Goal: Task Accomplishment & Management: Manage account settings

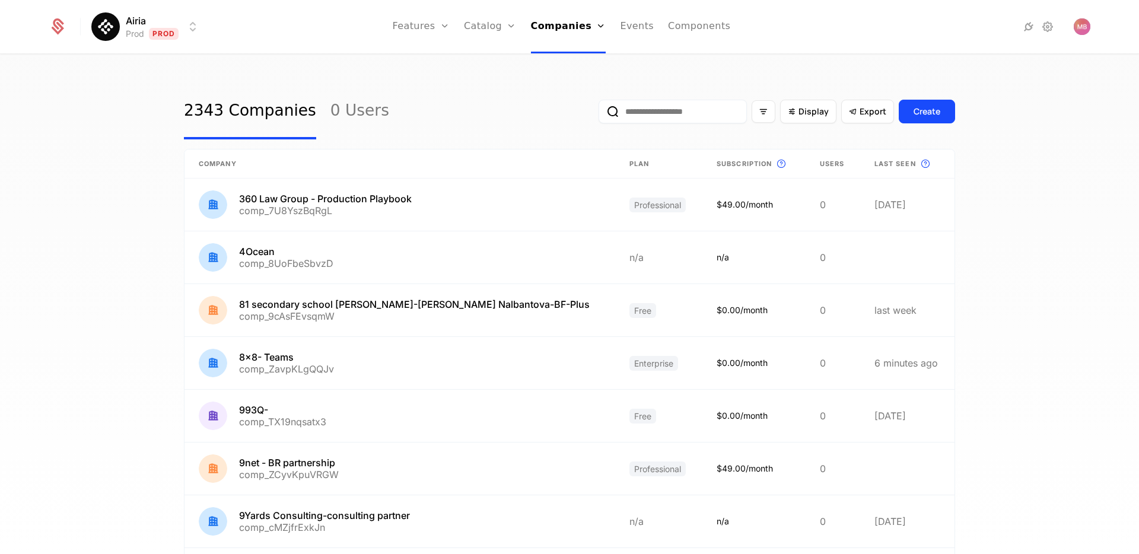
click at [643, 105] on input "email" at bounding box center [673, 112] width 148 height 24
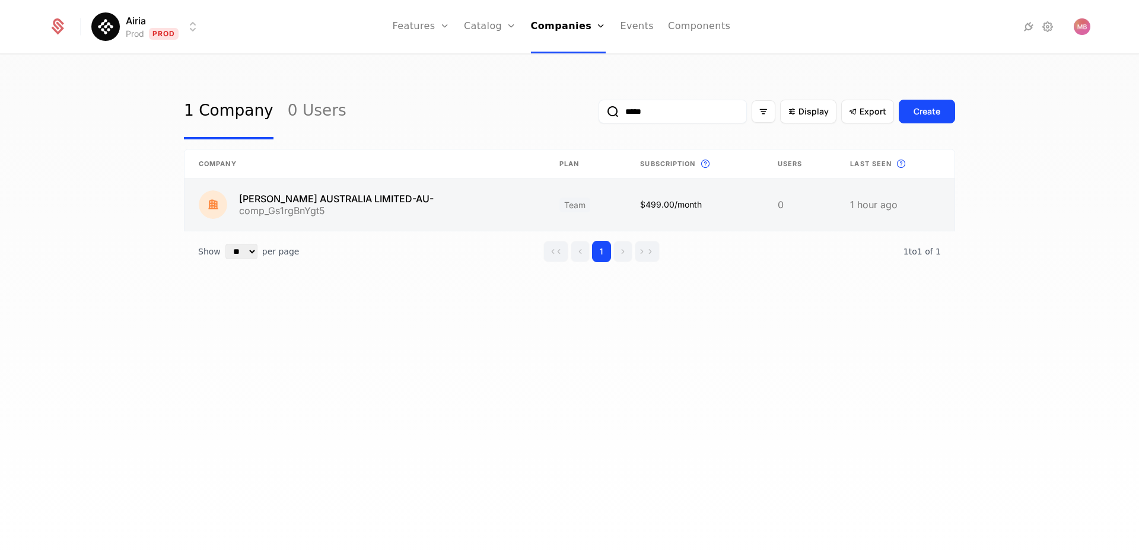
type input "*****"
click at [341, 203] on link at bounding box center [365, 205] width 361 height 52
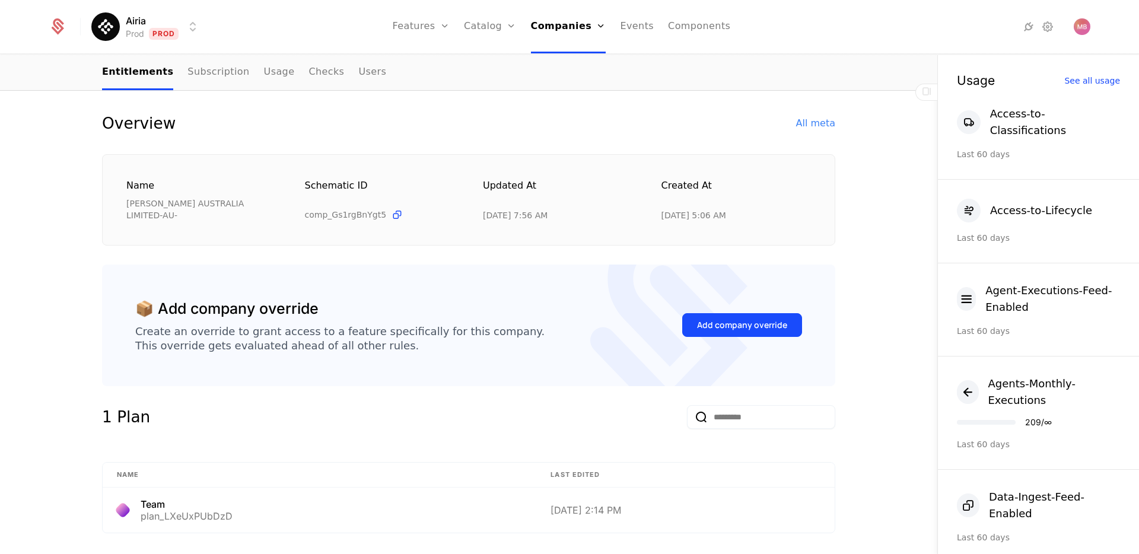
scroll to position [66, 0]
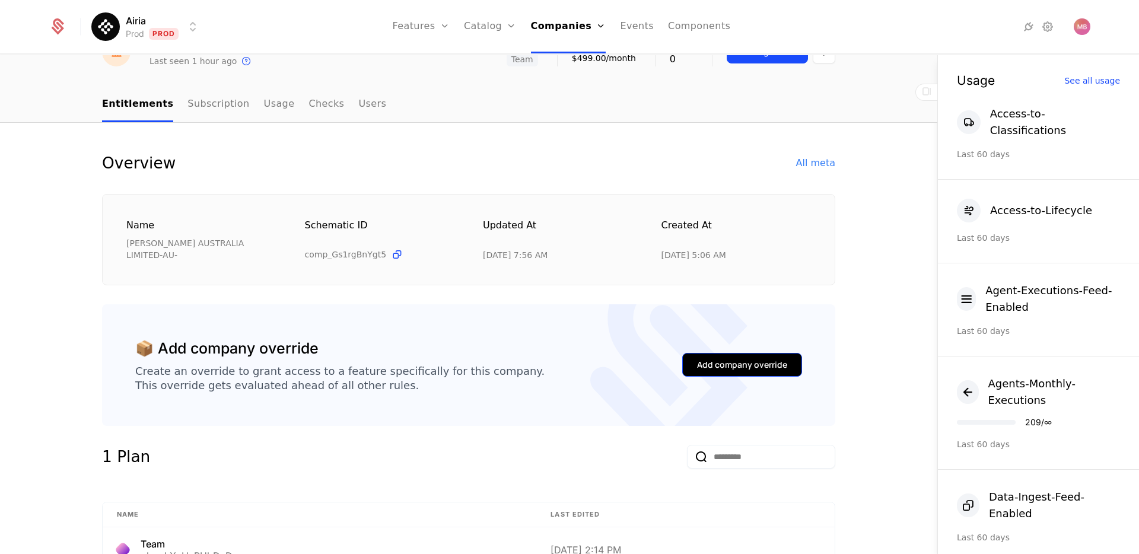
click at [737, 360] on div "Add company override" at bounding box center [742, 365] width 90 height 12
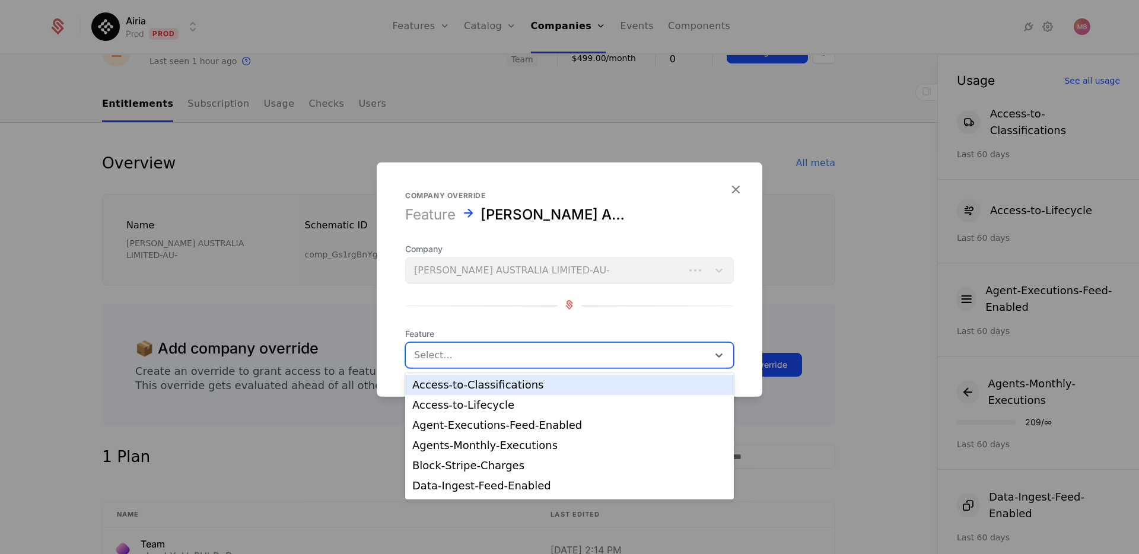
click at [497, 353] on div at bounding box center [557, 355] width 286 height 17
click at [480, 385] on div "Access-to-Classifications" at bounding box center [569, 385] width 315 height 11
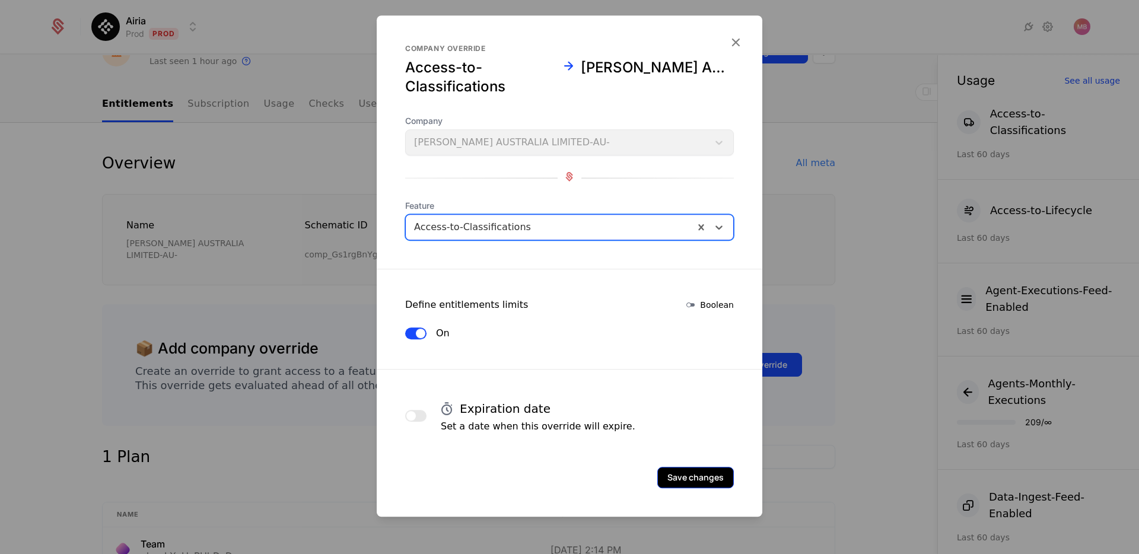
click at [680, 474] on button "Save changes" at bounding box center [696, 477] width 77 height 21
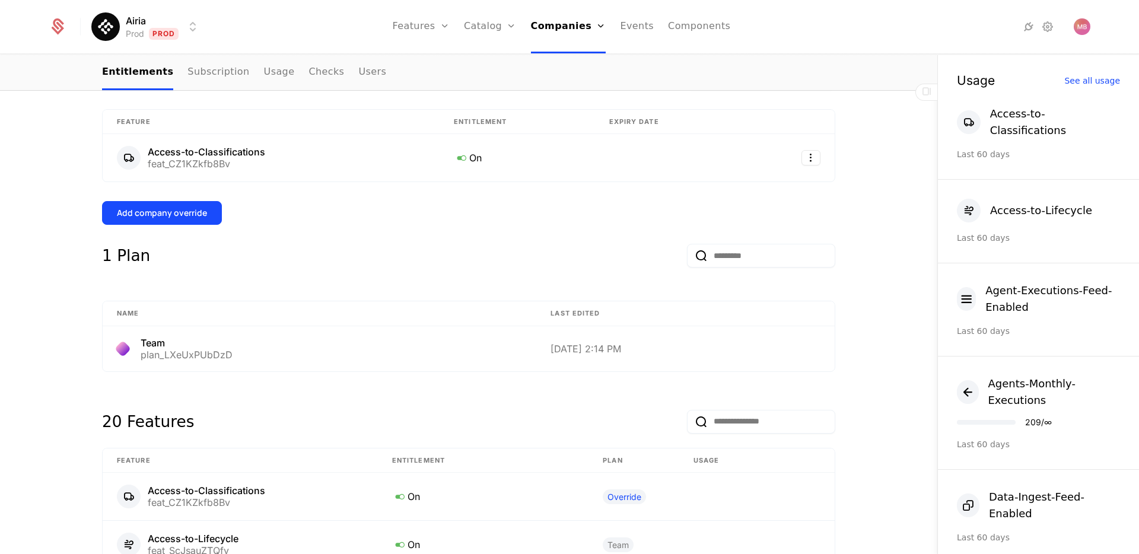
scroll to position [320, 0]
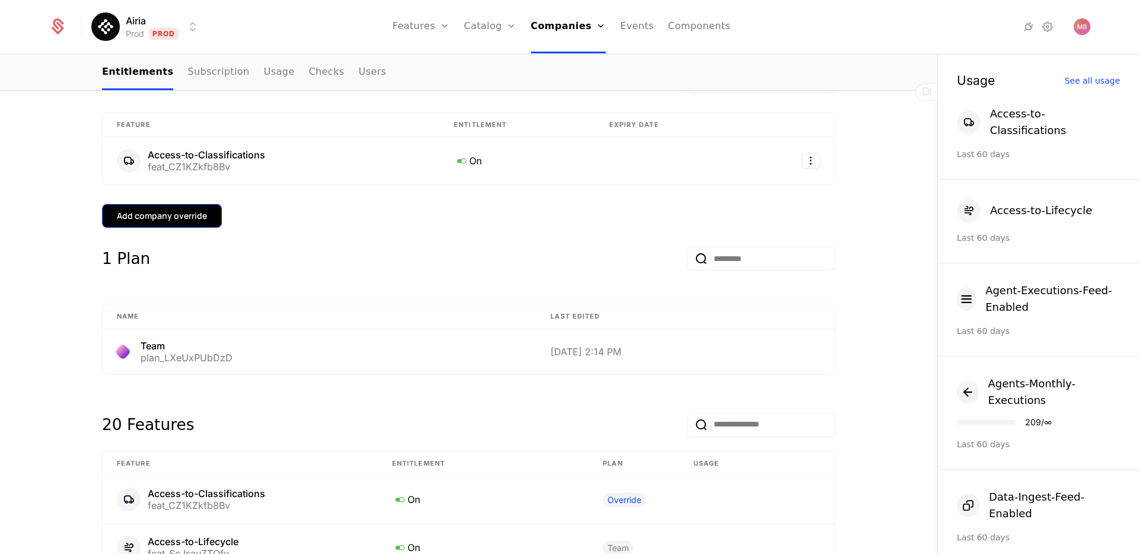
click at [182, 204] on button "Add company override" at bounding box center [162, 216] width 120 height 24
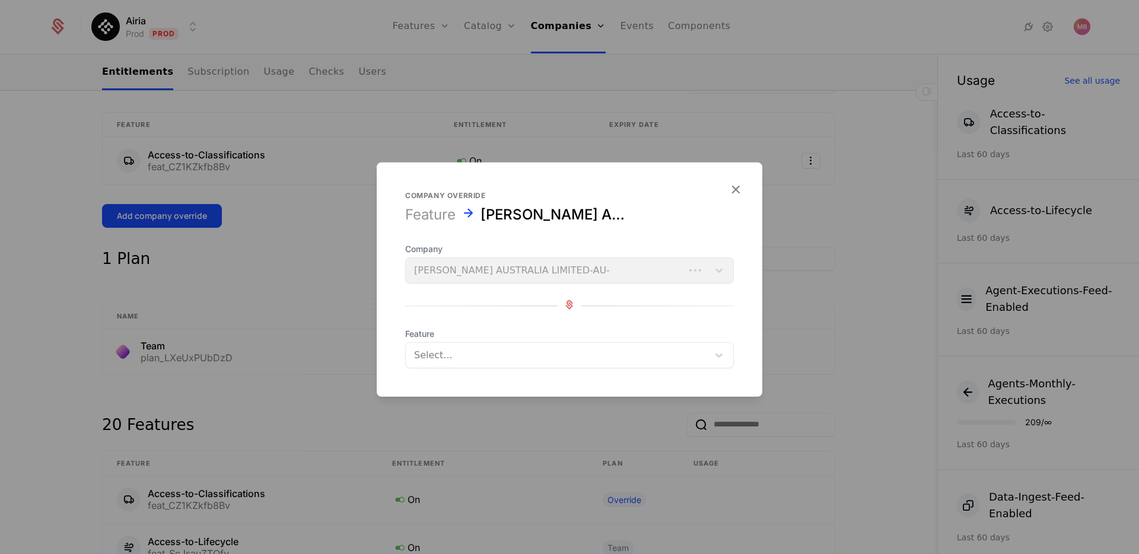
click at [437, 351] on div at bounding box center [557, 355] width 286 height 17
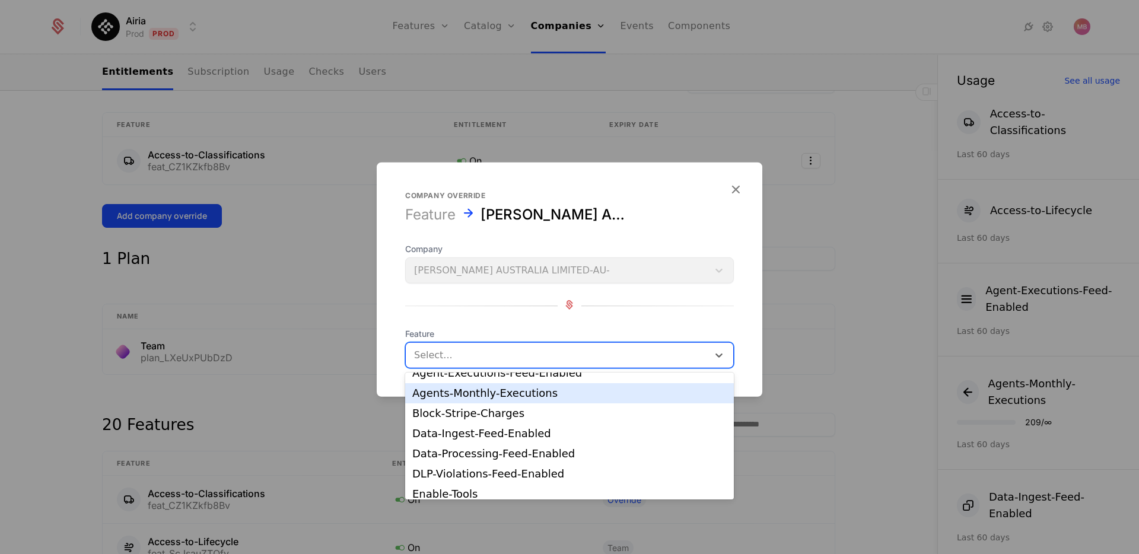
scroll to position [34, 0]
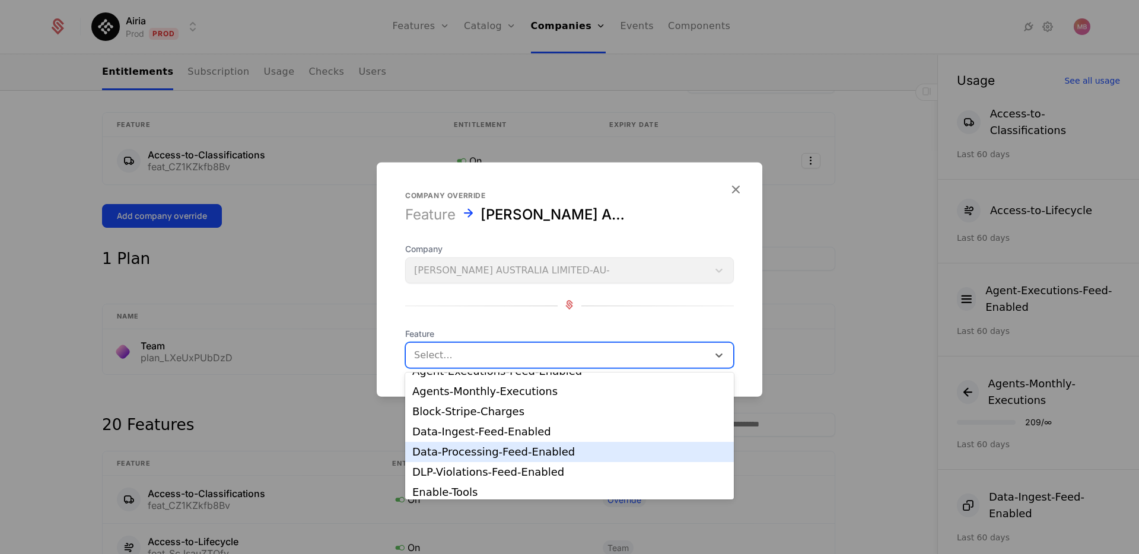
click at [487, 443] on div "Data-Processing-Feed-Enabled" at bounding box center [569, 452] width 329 height 20
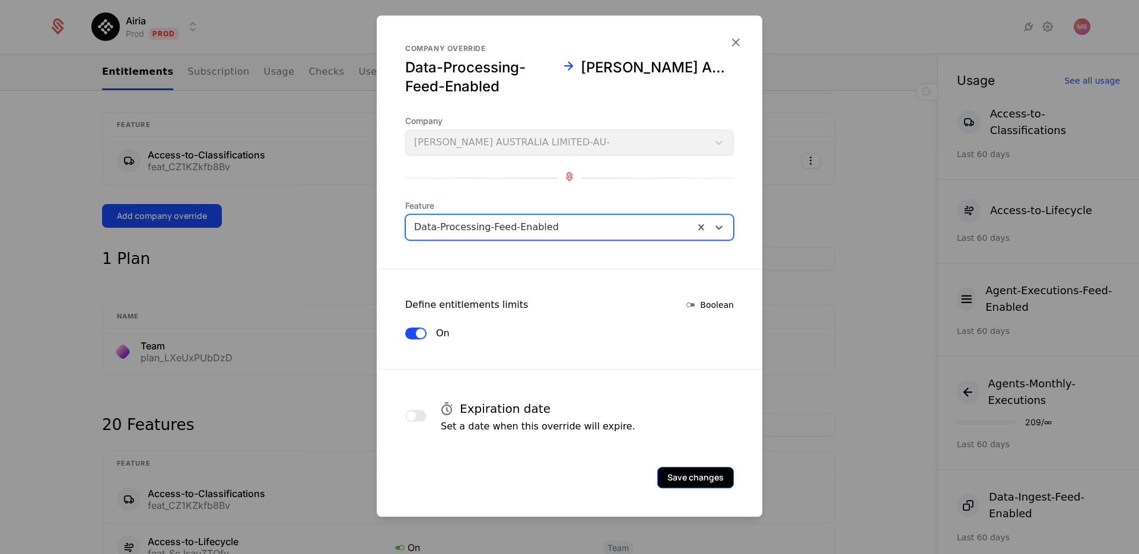
click at [690, 476] on button "Save changes" at bounding box center [696, 477] width 77 height 21
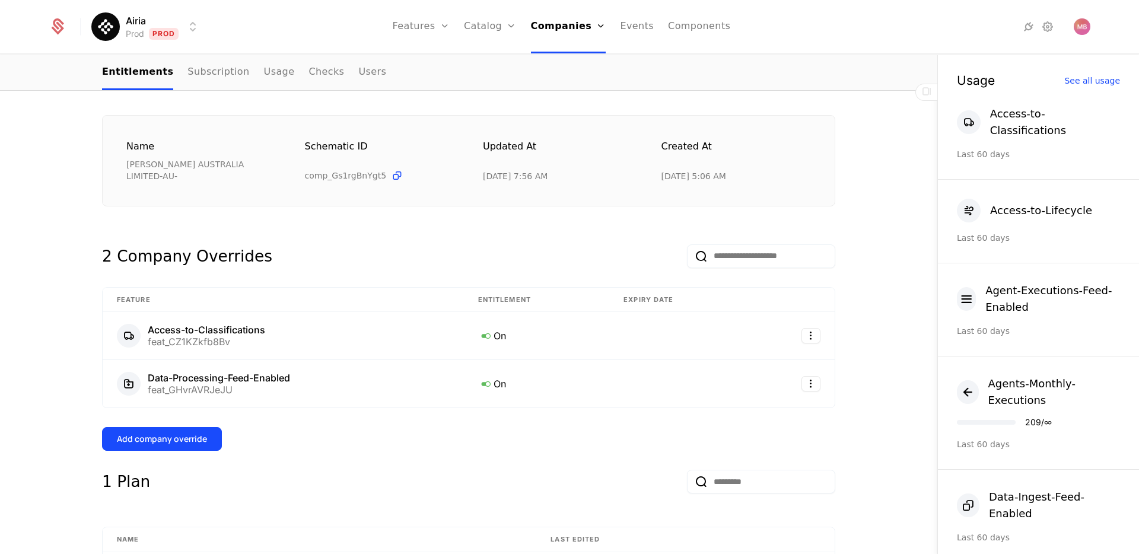
scroll to position [108, 0]
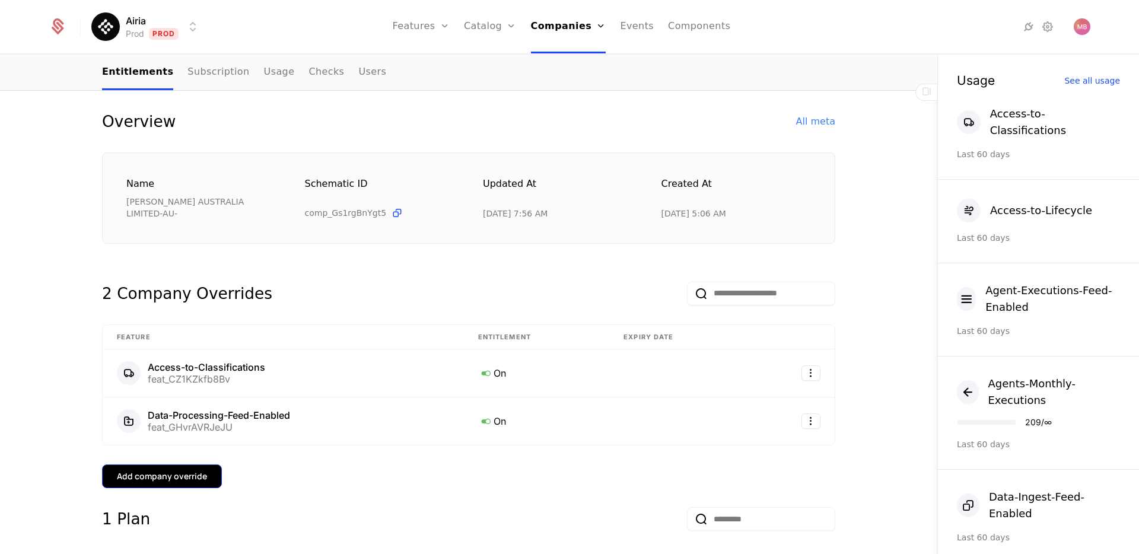
click at [185, 471] on div "Add company override" at bounding box center [162, 477] width 90 height 12
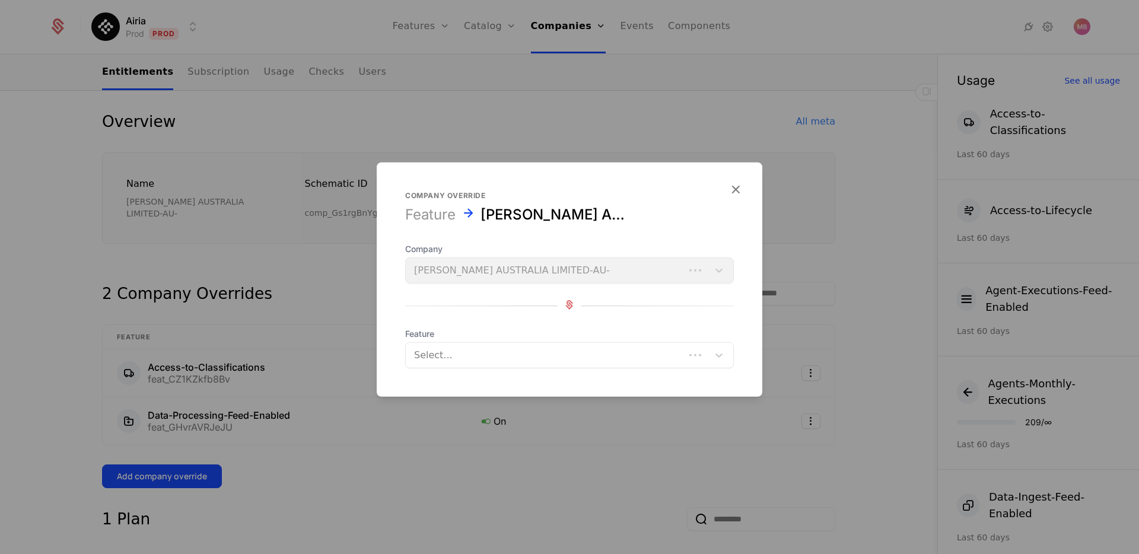
click at [443, 355] on div at bounding box center [545, 355] width 262 height 17
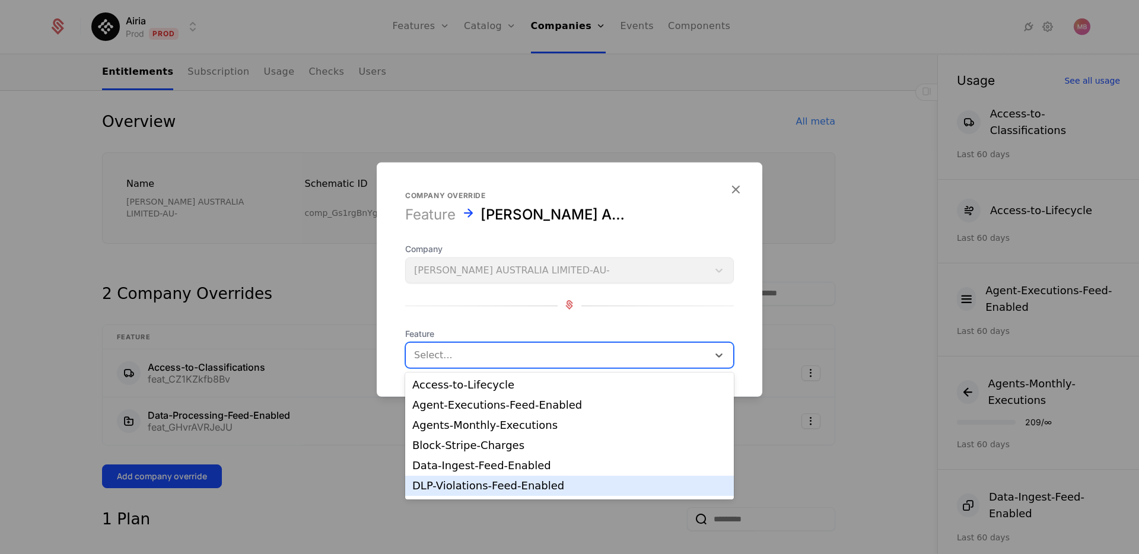
click at [449, 481] on div "DLP-Violations-Feed-Enabled" at bounding box center [569, 486] width 315 height 11
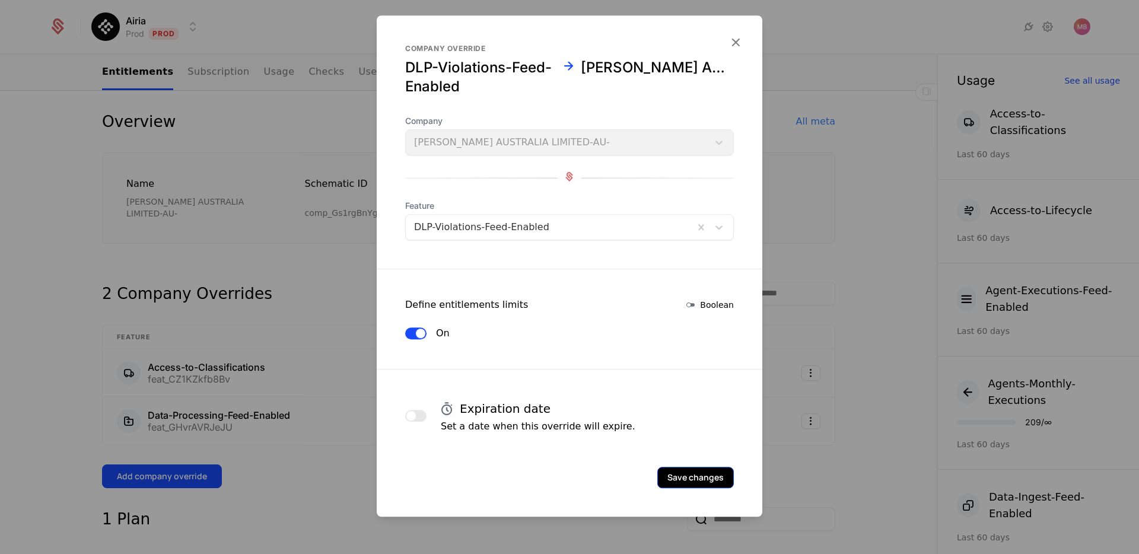
click at [703, 476] on button "Save changes" at bounding box center [696, 477] width 77 height 21
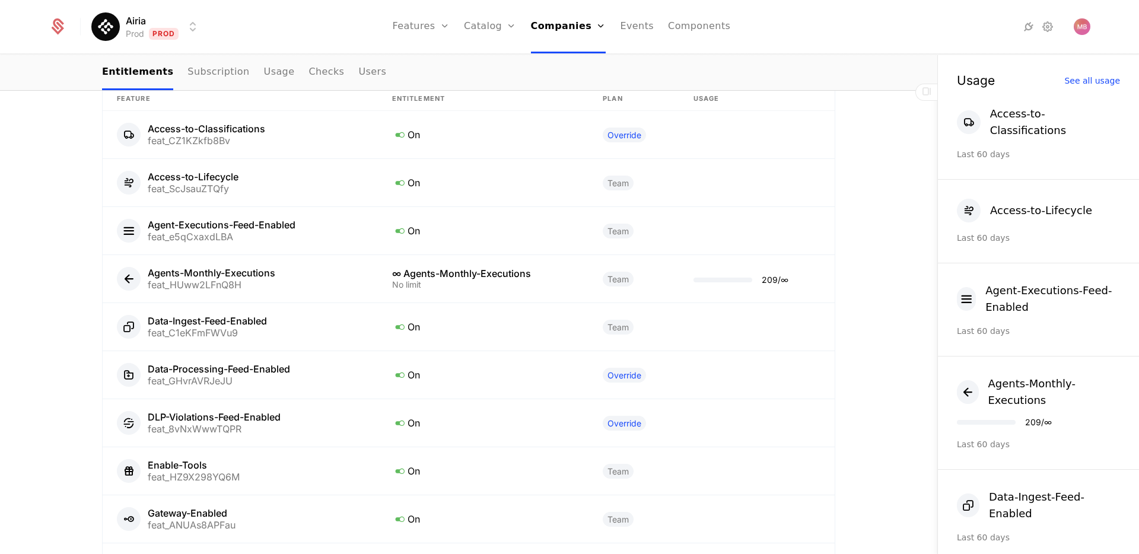
scroll to position [914, 0]
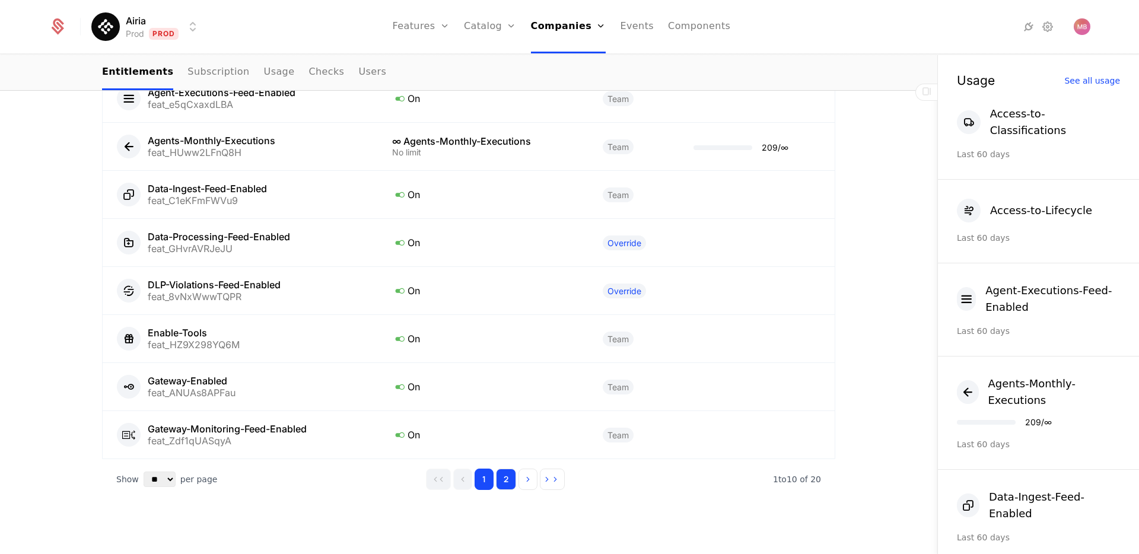
click at [508, 471] on button "2" at bounding box center [506, 479] width 20 height 21
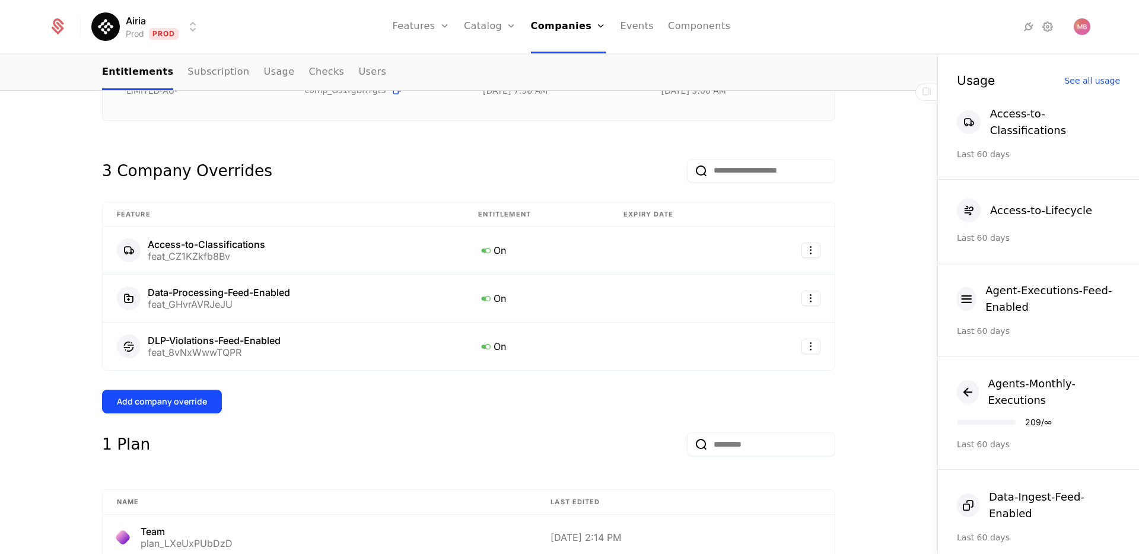
scroll to position [229, 0]
click at [164, 398] on button "Add company override" at bounding box center [162, 404] width 120 height 24
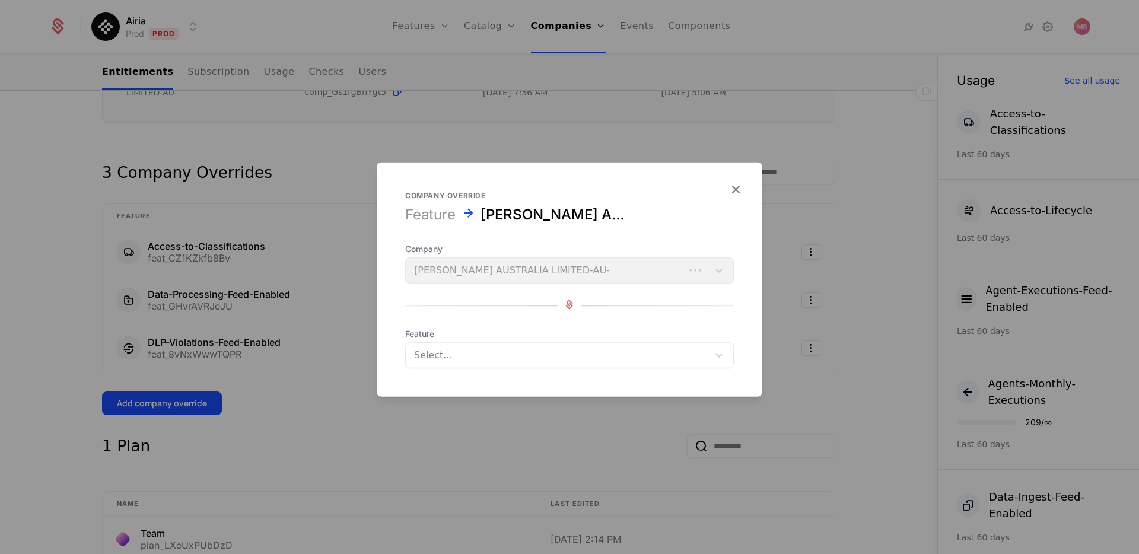
click at [458, 354] on div at bounding box center [557, 355] width 286 height 17
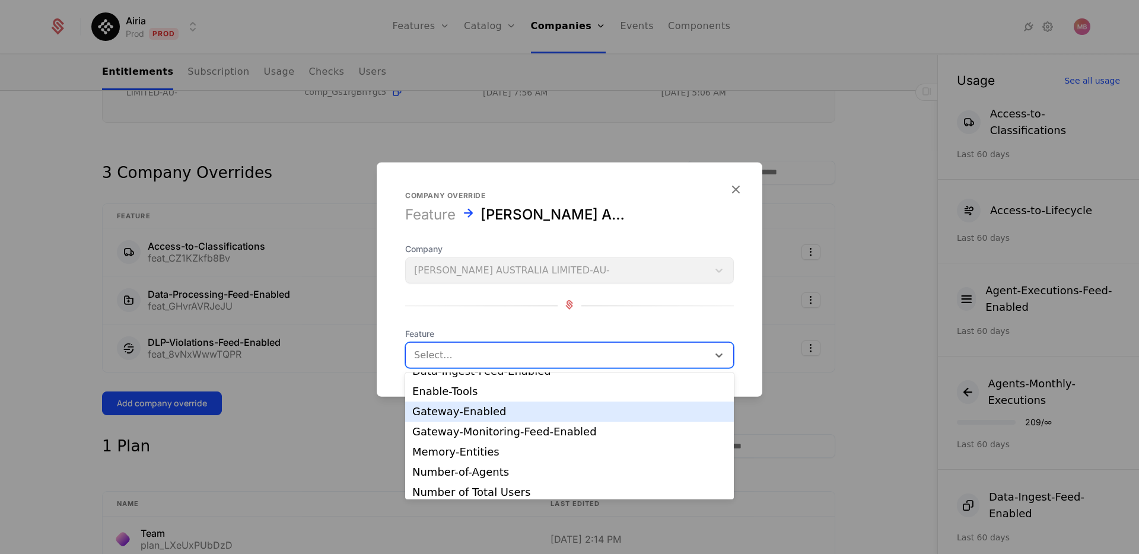
scroll to position [99, 0]
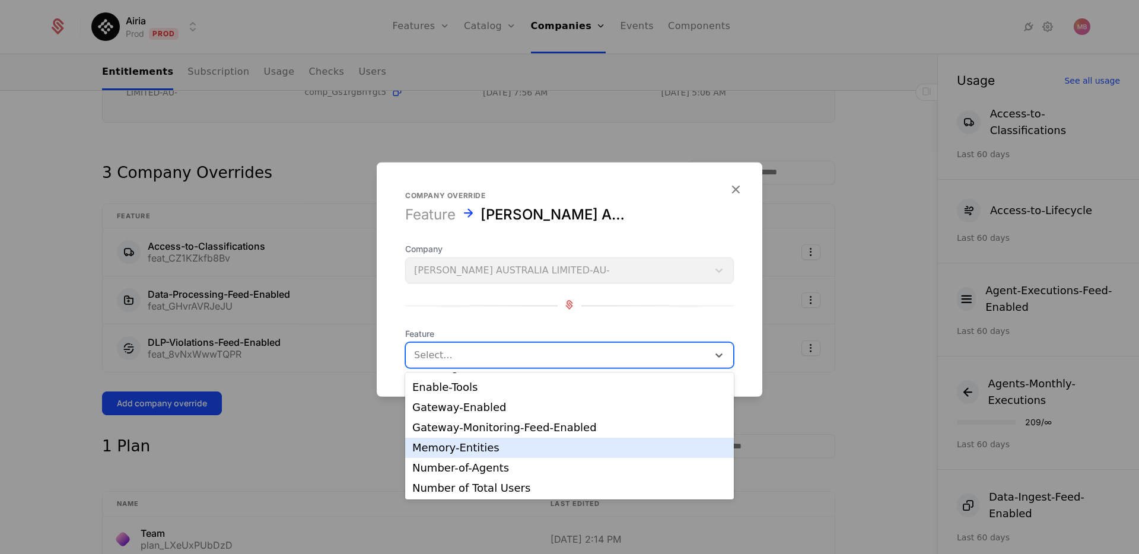
click at [494, 447] on div "Memory-Entities" at bounding box center [569, 448] width 315 height 11
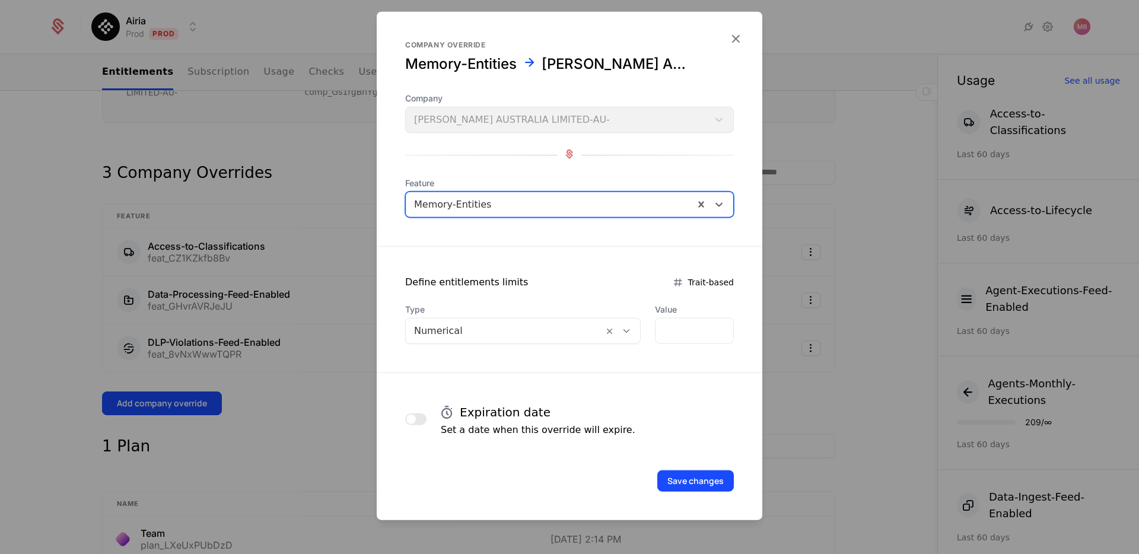
click at [626, 335] on icon at bounding box center [626, 331] width 11 height 11
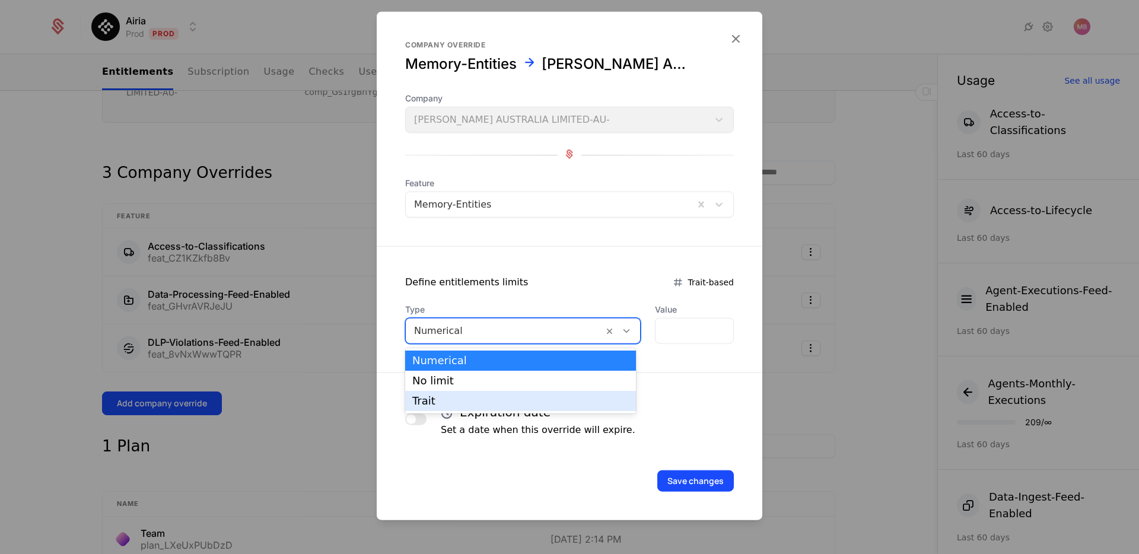
click at [547, 392] on div "Trait" at bounding box center [520, 401] width 231 height 20
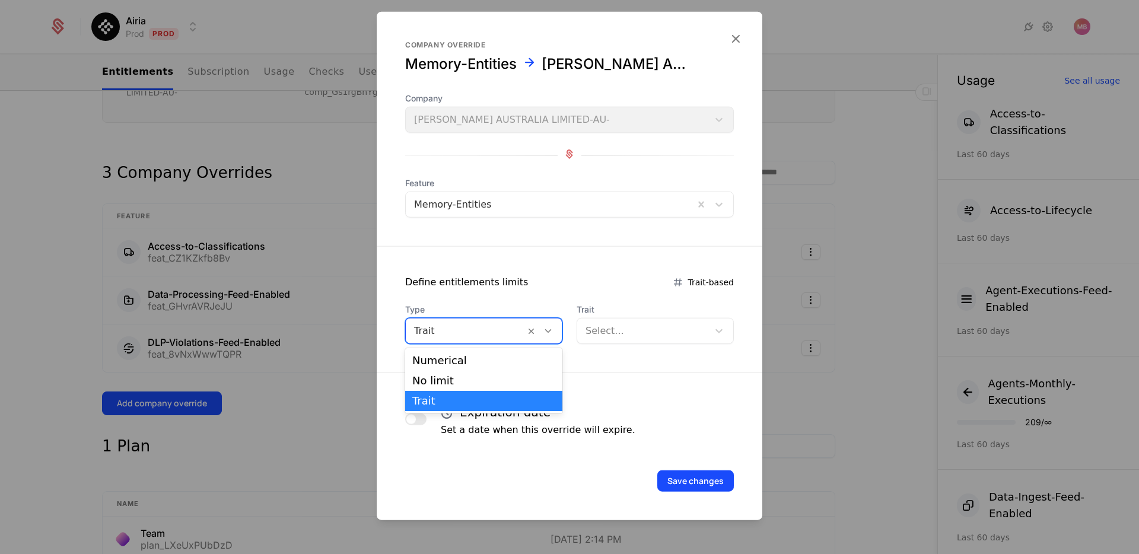
click at [551, 339] on div at bounding box center [543, 331] width 37 height 25
click at [494, 380] on div "No limit" at bounding box center [483, 381] width 143 height 11
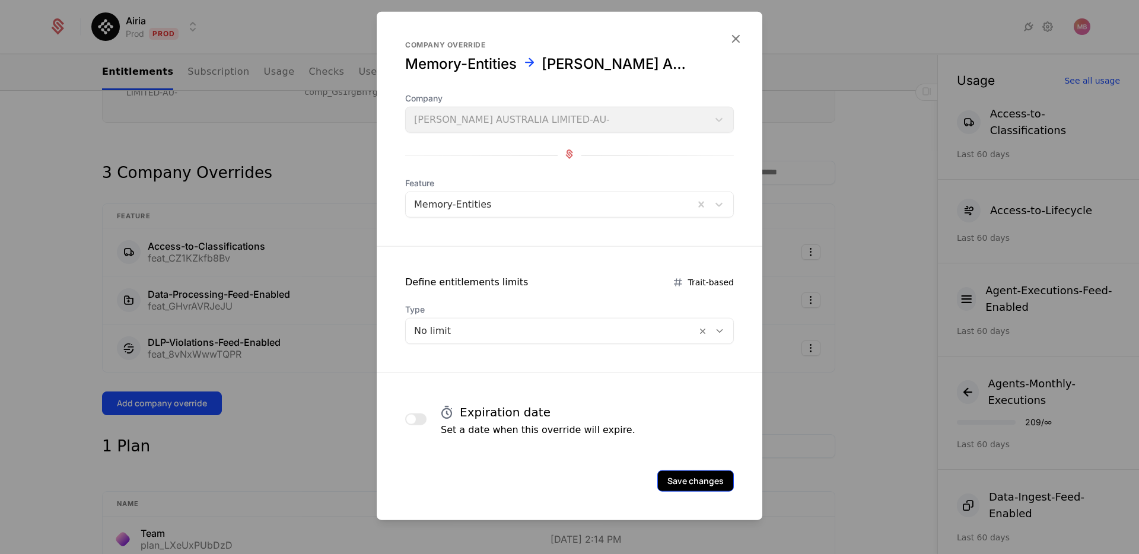
click at [693, 484] on button "Save changes" at bounding box center [696, 481] width 77 height 21
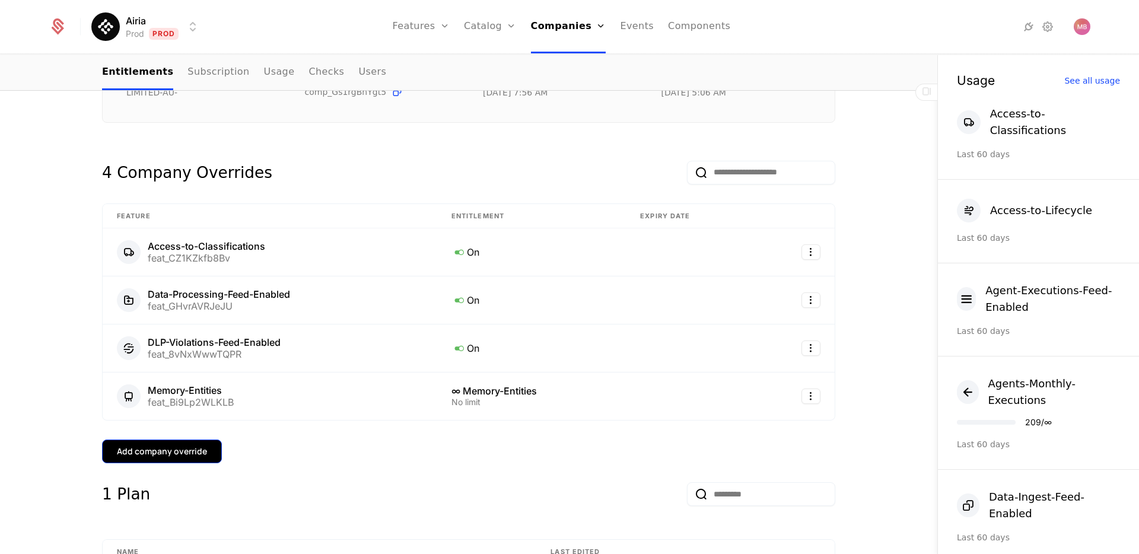
click at [173, 446] on div "Add company override" at bounding box center [162, 452] width 90 height 12
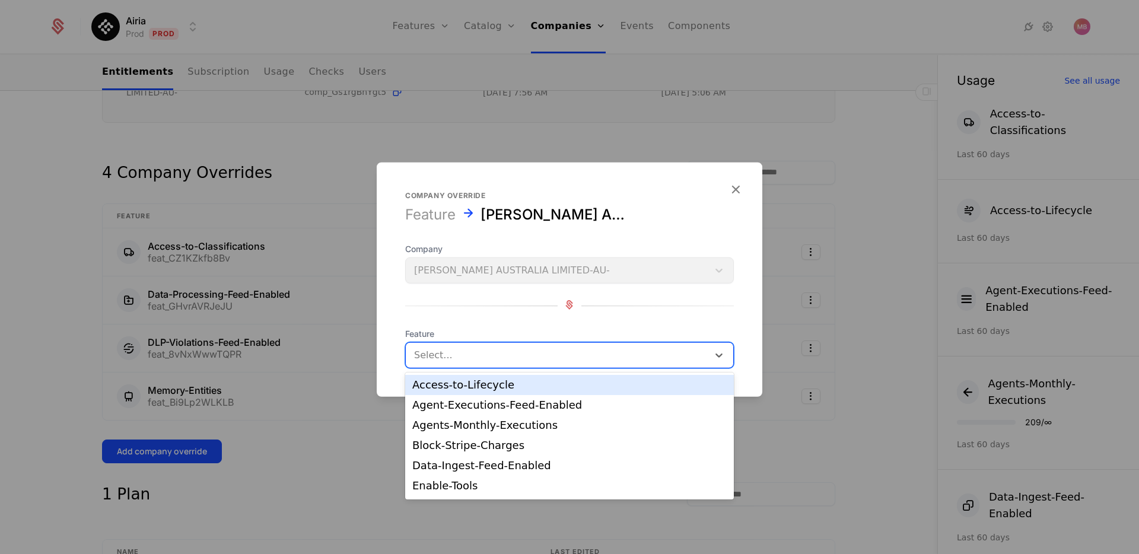
click at [439, 360] on div at bounding box center [557, 355] width 286 height 17
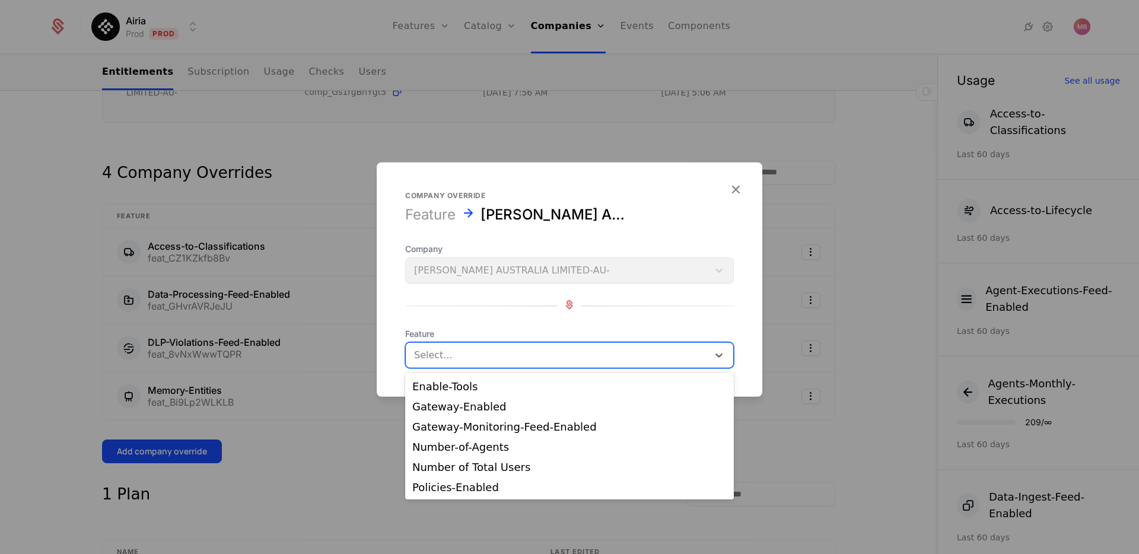
scroll to position [100, 0]
click at [503, 443] on div "Number-of-Agents" at bounding box center [569, 446] width 315 height 11
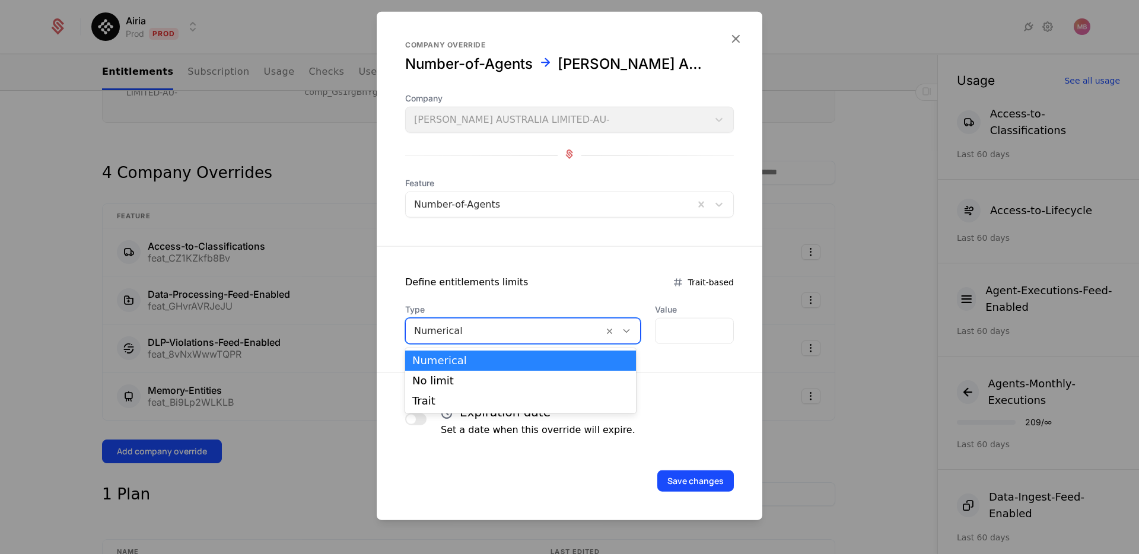
click at [621, 335] on icon at bounding box center [626, 331] width 11 height 11
click at [539, 379] on div "No limit" at bounding box center [520, 381] width 217 height 11
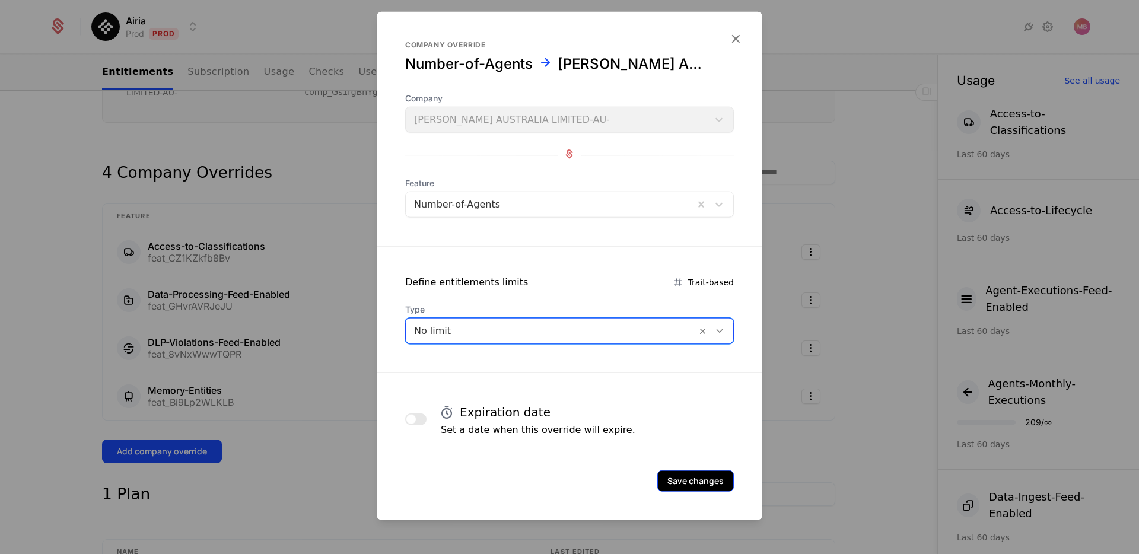
click at [696, 477] on button "Save changes" at bounding box center [696, 481] width 77 height 21
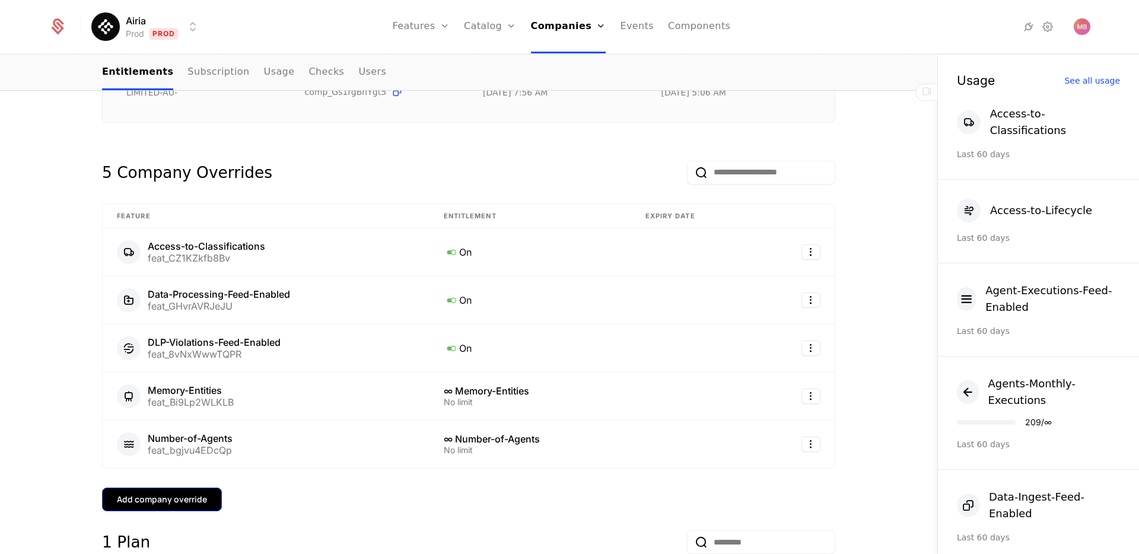
click at [176, 494] on div "Add company override" at bounding box center [162, 500] width 90 height 12
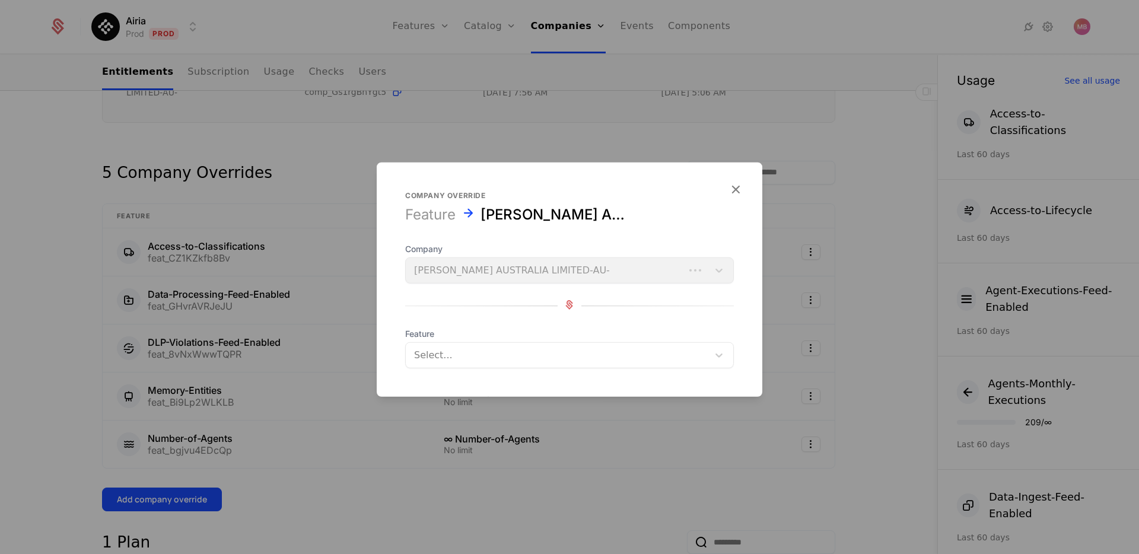
click at [437, 357] on div at bounding box center [557, 355] width 286 height 17
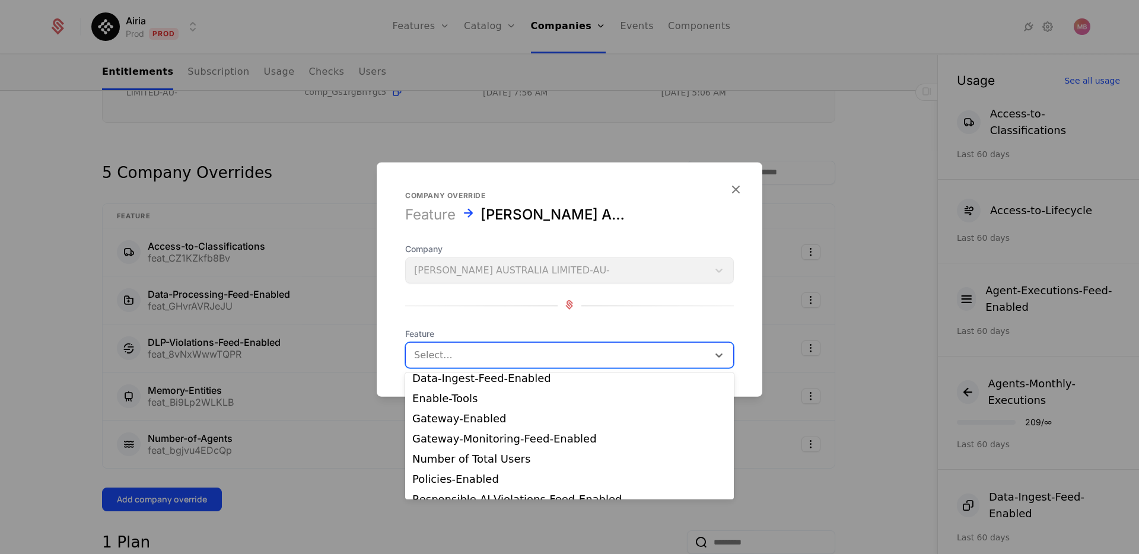
scroll to position [93, 0]
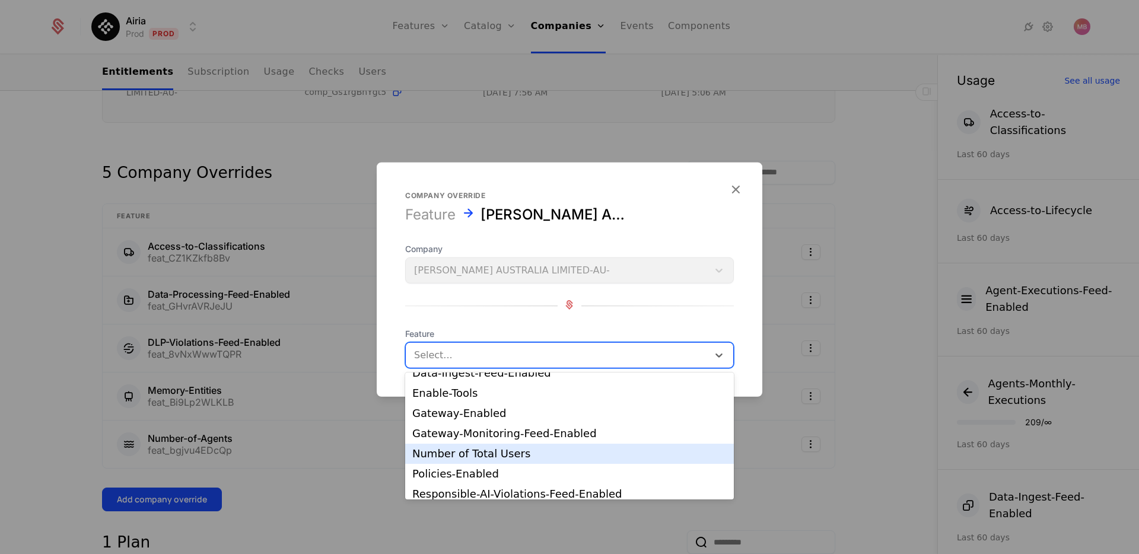
click at [496, 454] on div "Number of Total Users" at bounding box center [569, 454] width 315 height 11
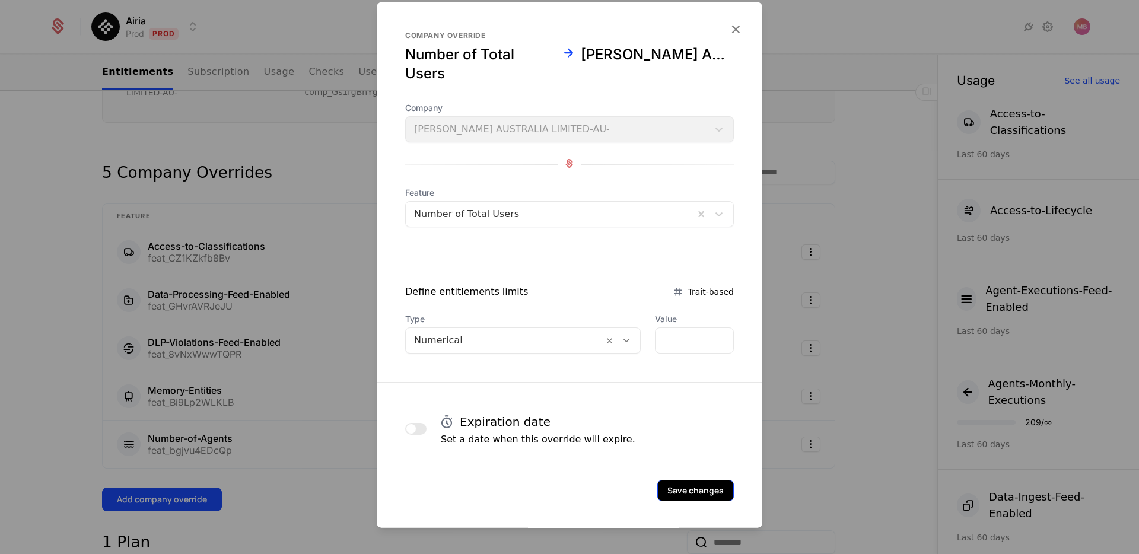
click at [688, 493] on button "Save changes" at bounding box center [696, 490] width 77 height 21
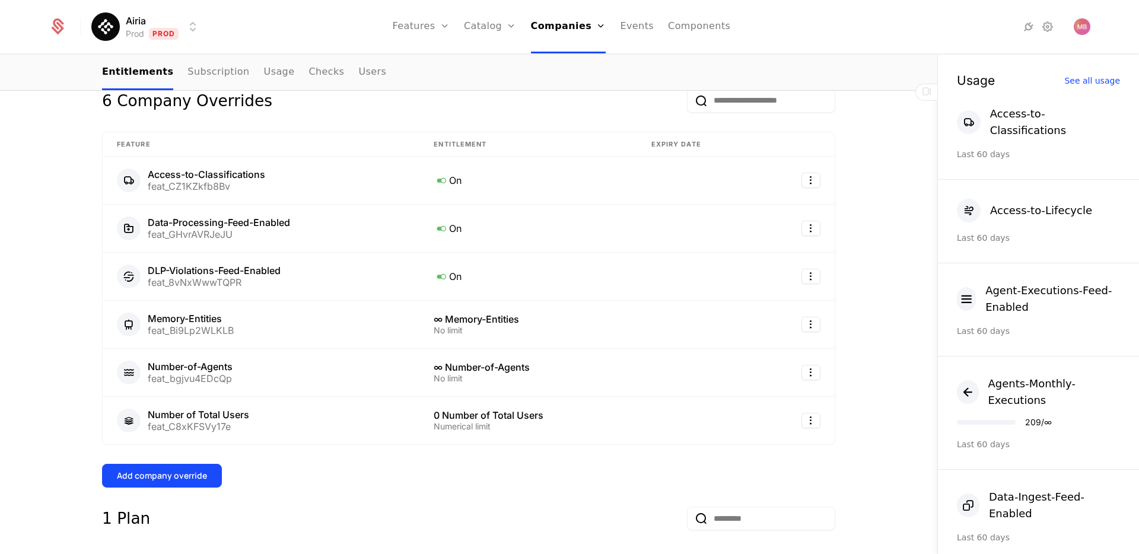
scroll to position [301, 0]
click at [432, 412] on td "0 Number of Total Users Numerical limit" at bounding box center [528, 419] width 217 height 47
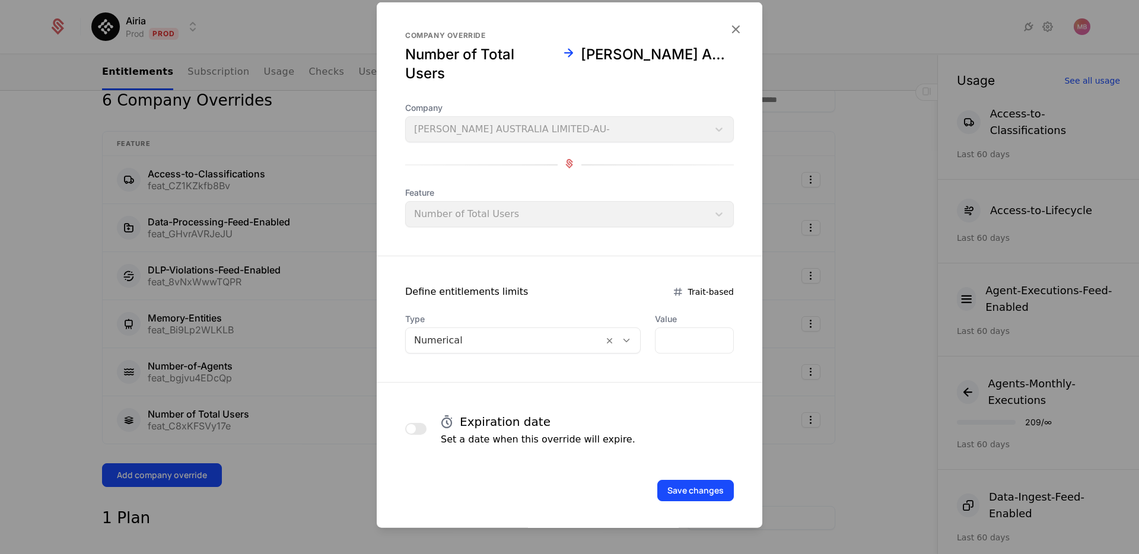
click at [627, 337] on div at bounding box center [627, 340] width 20 height 13
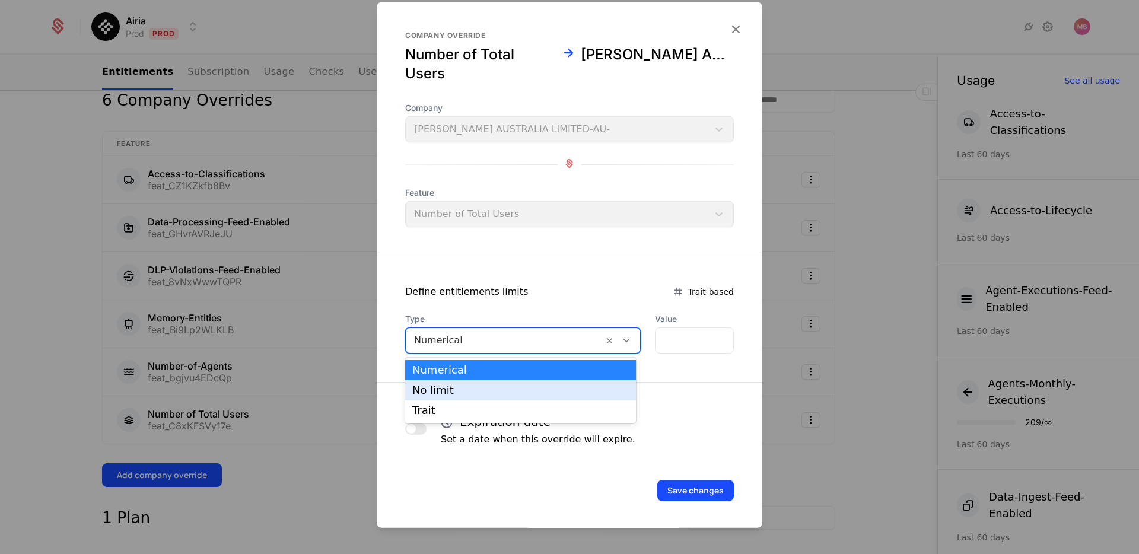
click at [560, 383] on div "No limit" at bounding box center [520, 390] width 231 height 20
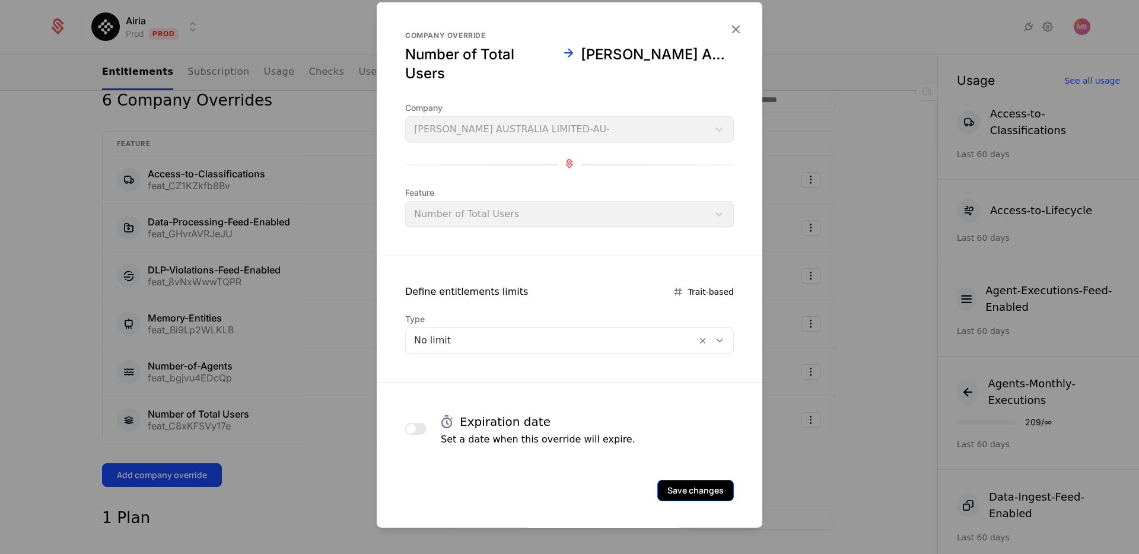
click at [703, 494] on button "Save changes" at bounding box center [696, 490] width 77 height 21
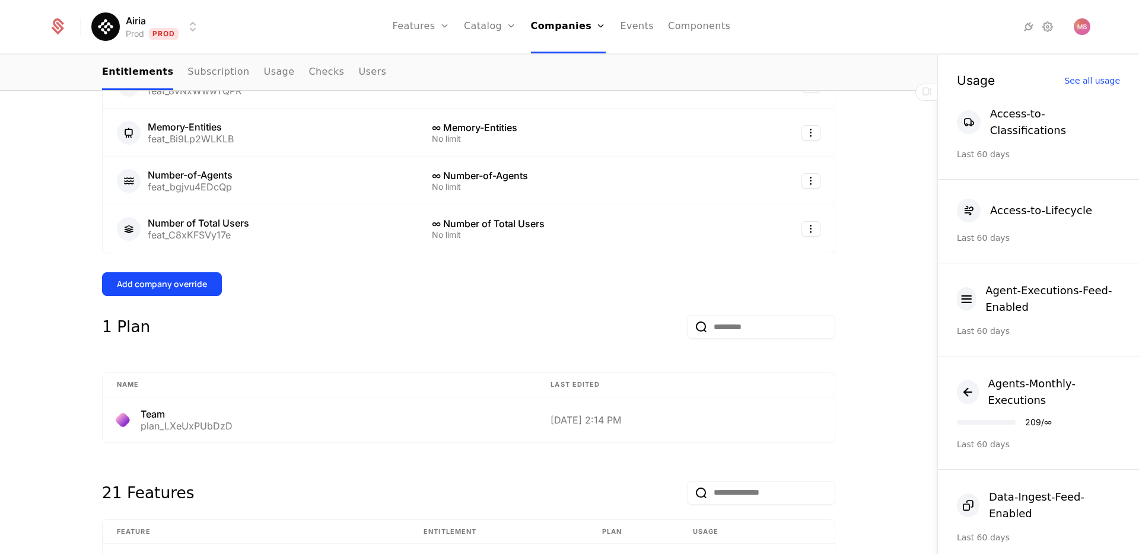
scroll to position [490, 0]
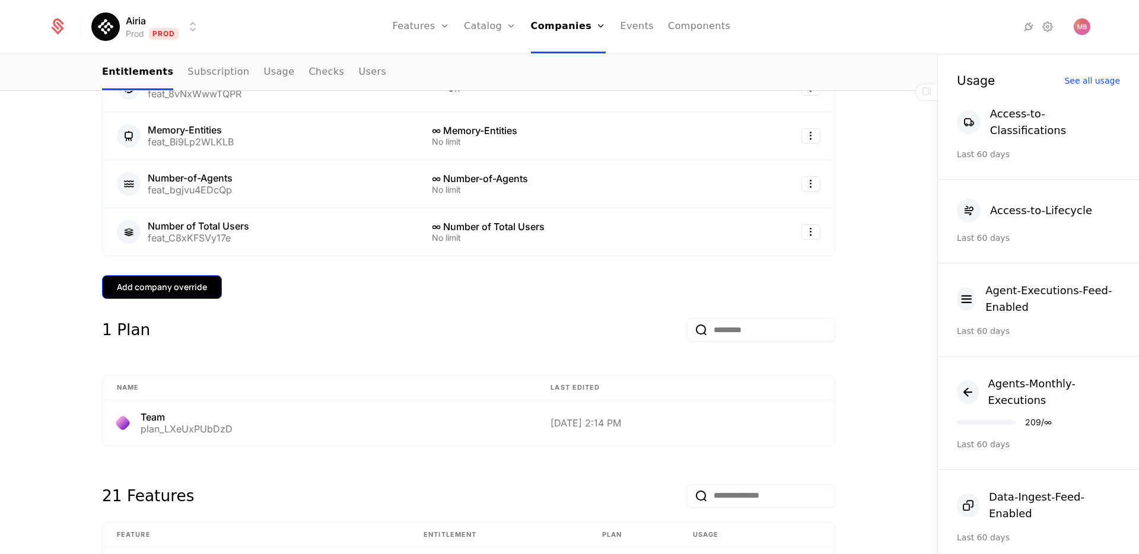
click at [191, 285] on button "Add company override" at bounding box center [162, 287] width 120 height 24
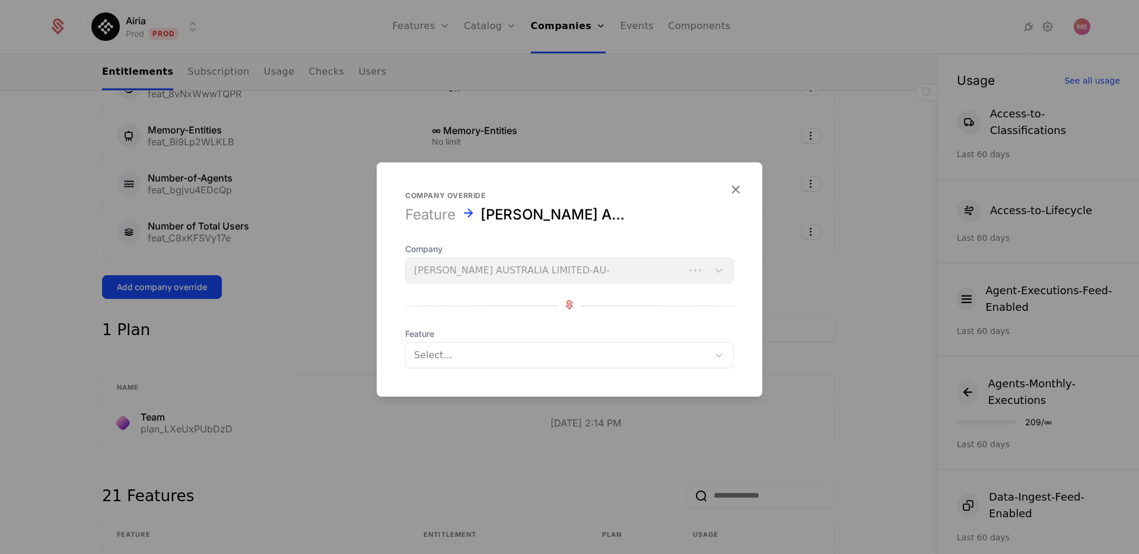
click at [479, 347] on div at bounding box center [557, 355] width 286 height 17
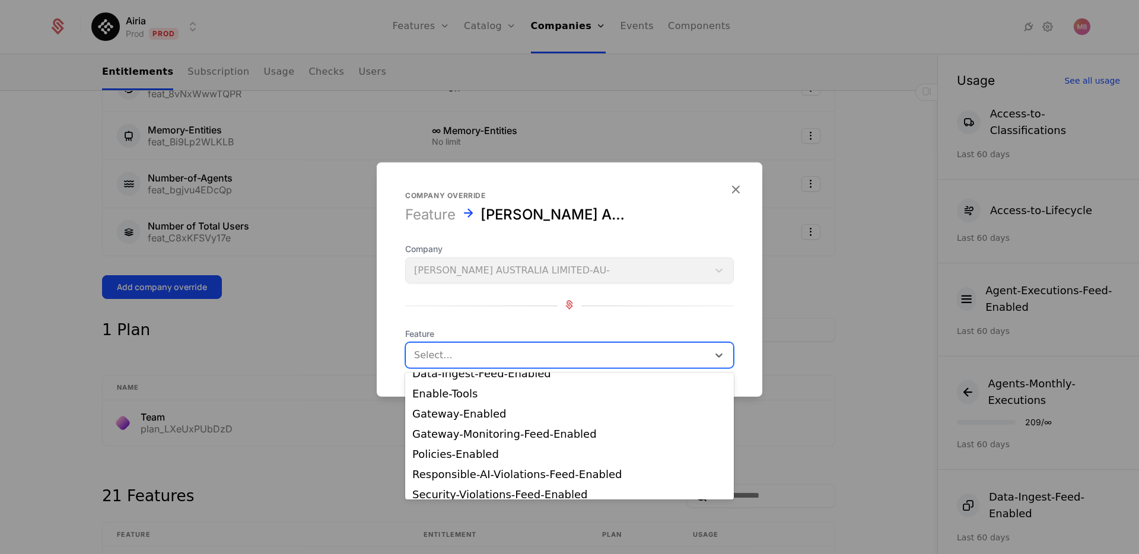
scroll to position [98, 0]
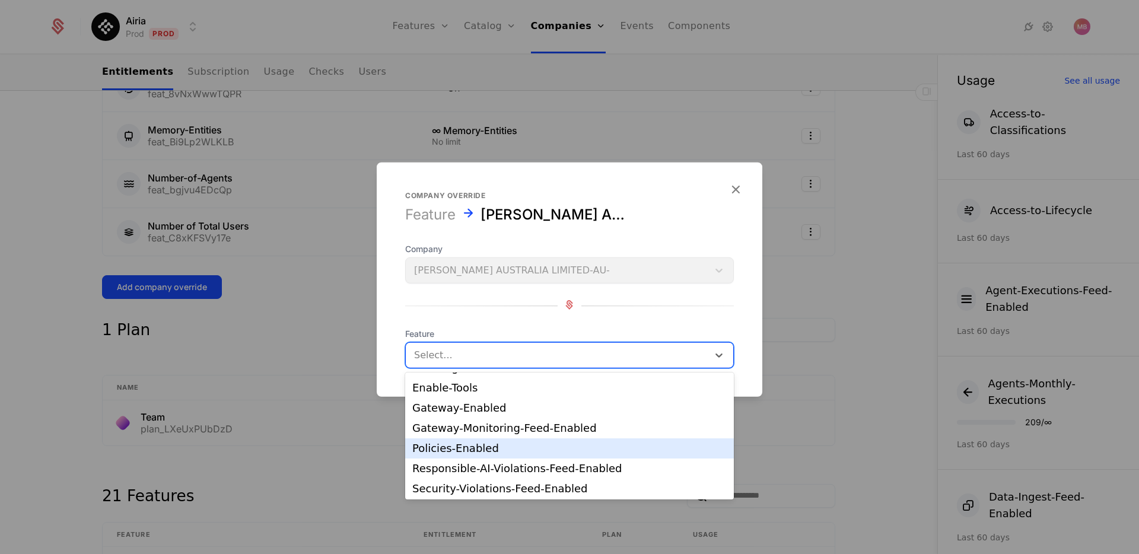
click at [491, 450] on div "Policies-Enabled" at bounding box center [569, 448] width 315 height 11
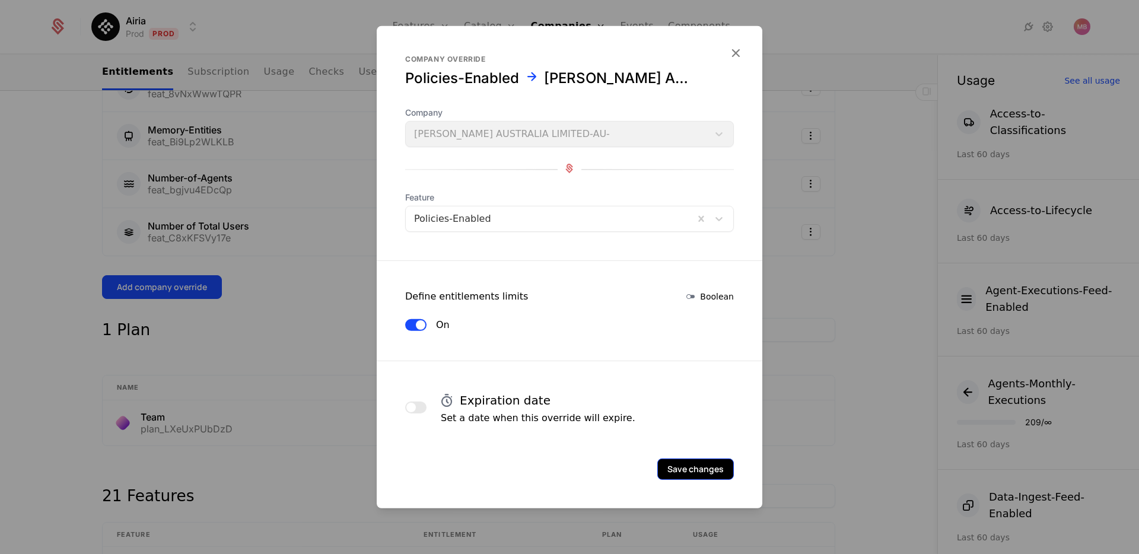
click at [694, 464] on button "Save changes" at bounding box center [696, 469] width 77 height 21
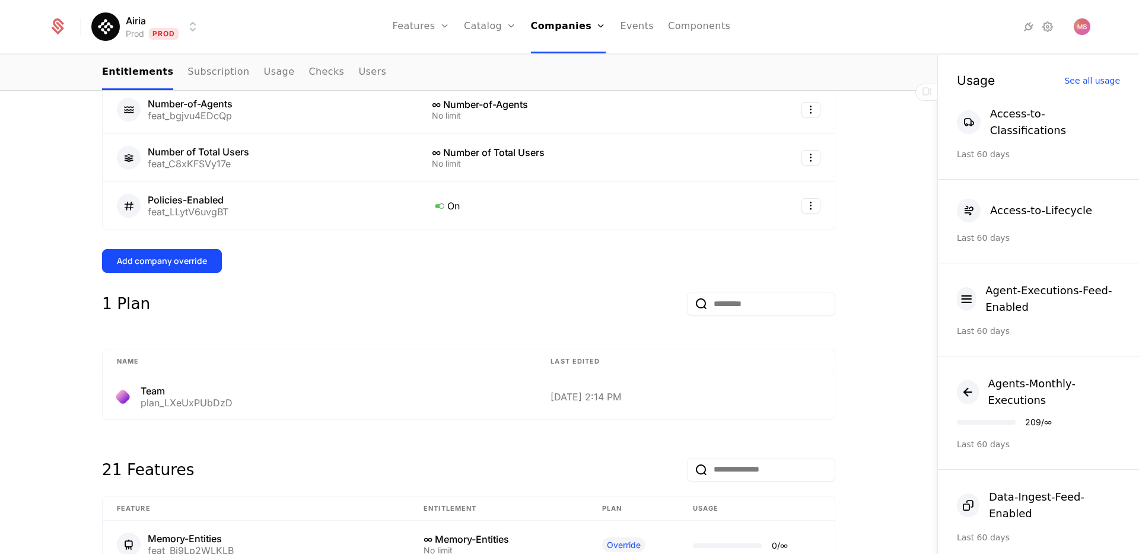
scroll to position [549, 0]
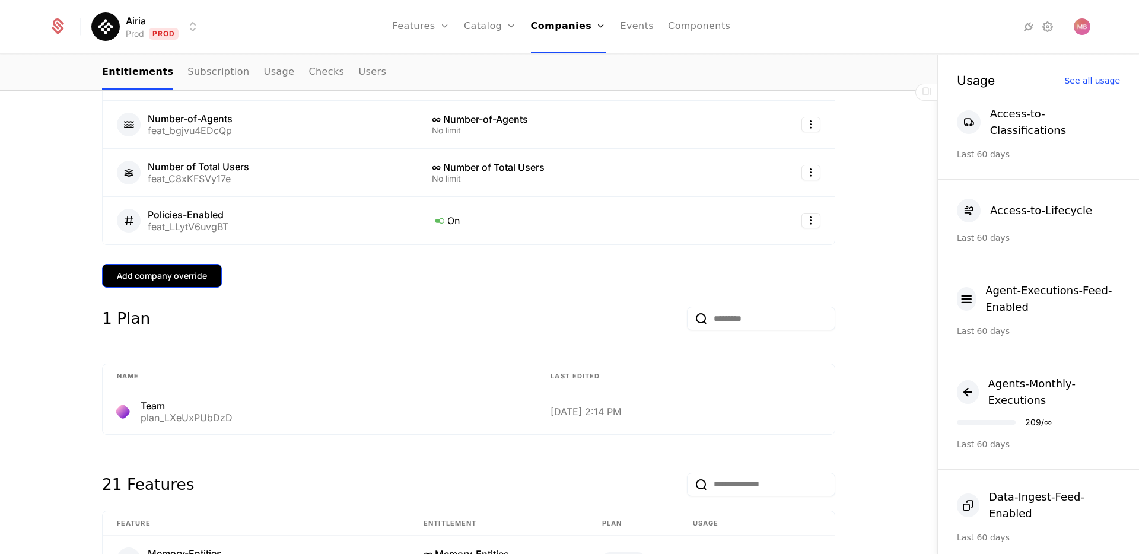
click at [191, 264] on button "Add company override" at bounding box center [162, 276] width 120 height 24
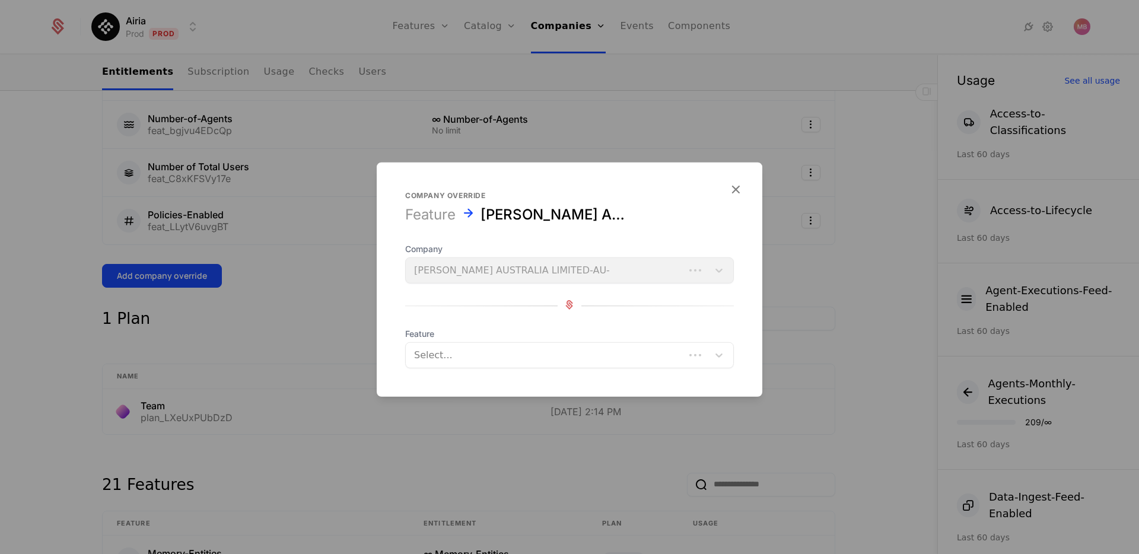
click at [438, 350] on div at bounding box center [545, 355] width 262 height 17
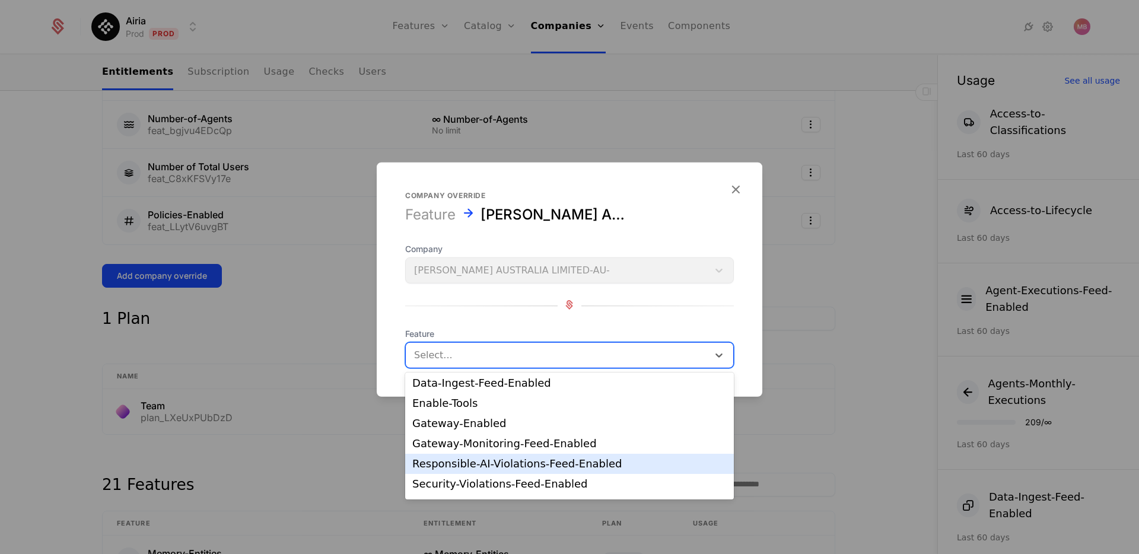
scroll to position [106, 0]
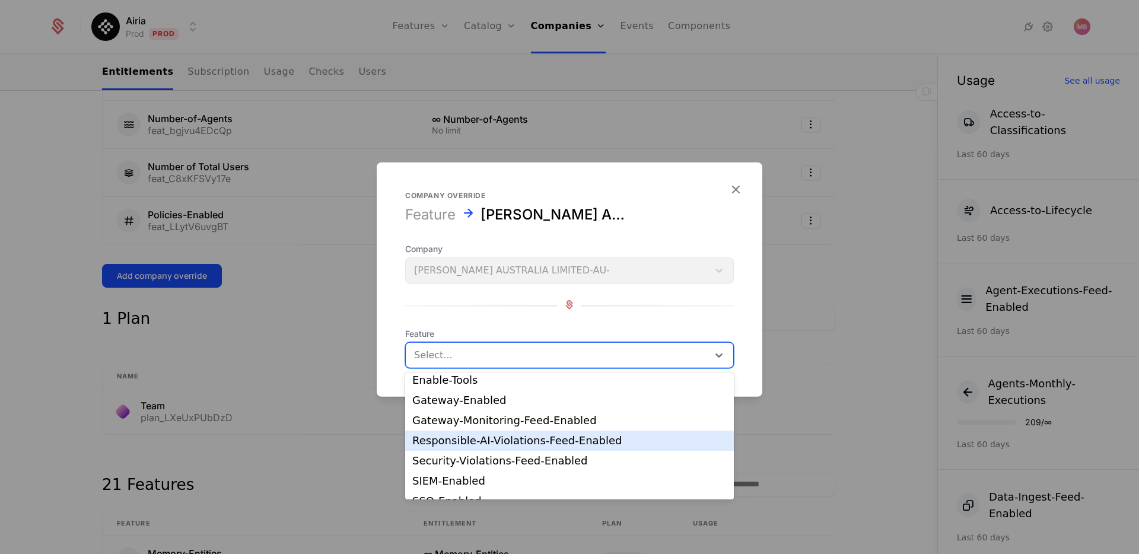
click at [500, 439] on div "Responsible-AI-Violations-Feed-Enabled" at bounding box center [569, 441] width 315 height 11
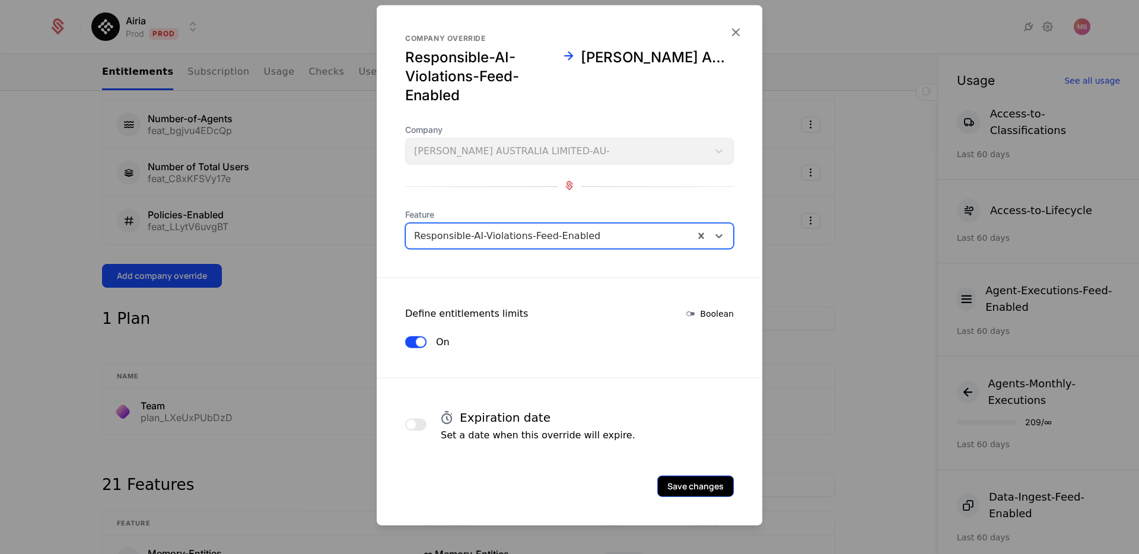
click at [707, 485] on button "Save changes" at bounding box center [696, 486] width 77 height 21
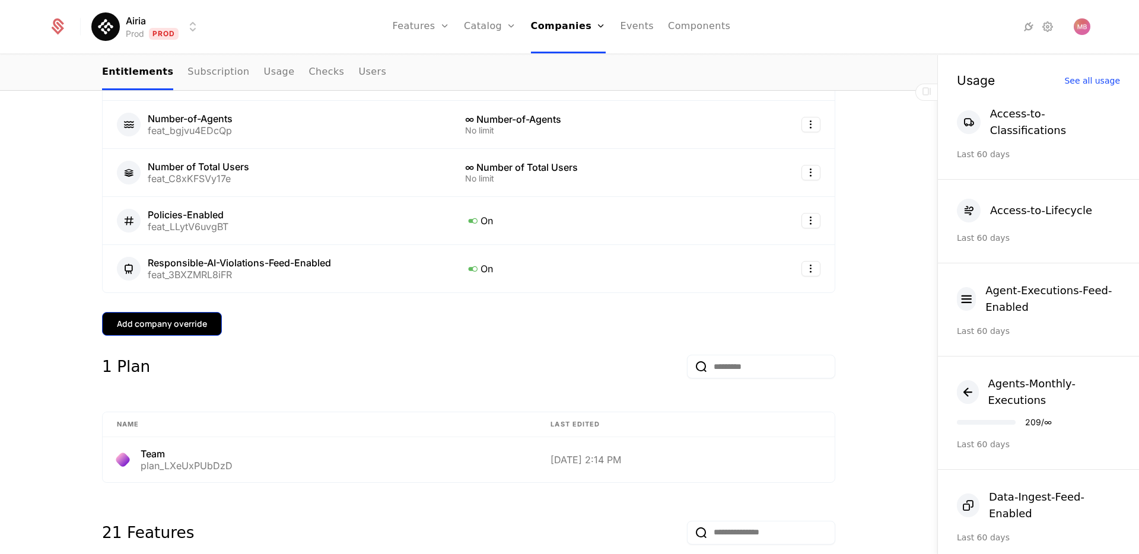
click at [196, 318] on div "Add company override" at bounding box center [162, 324] width 90 height 12
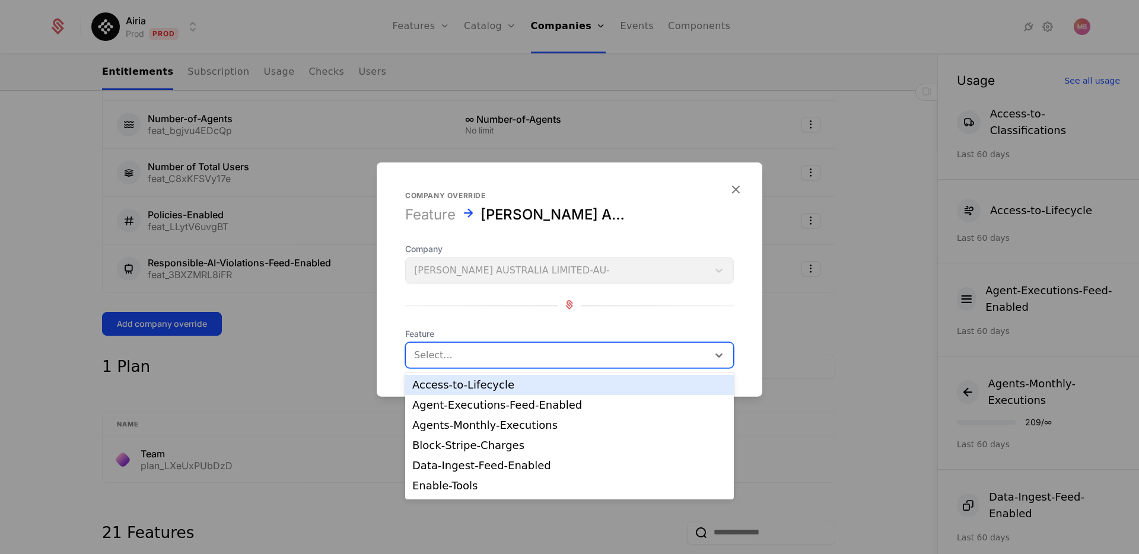
click at [429, 353] on div at bounding box center [557, 355] width 286 height 17
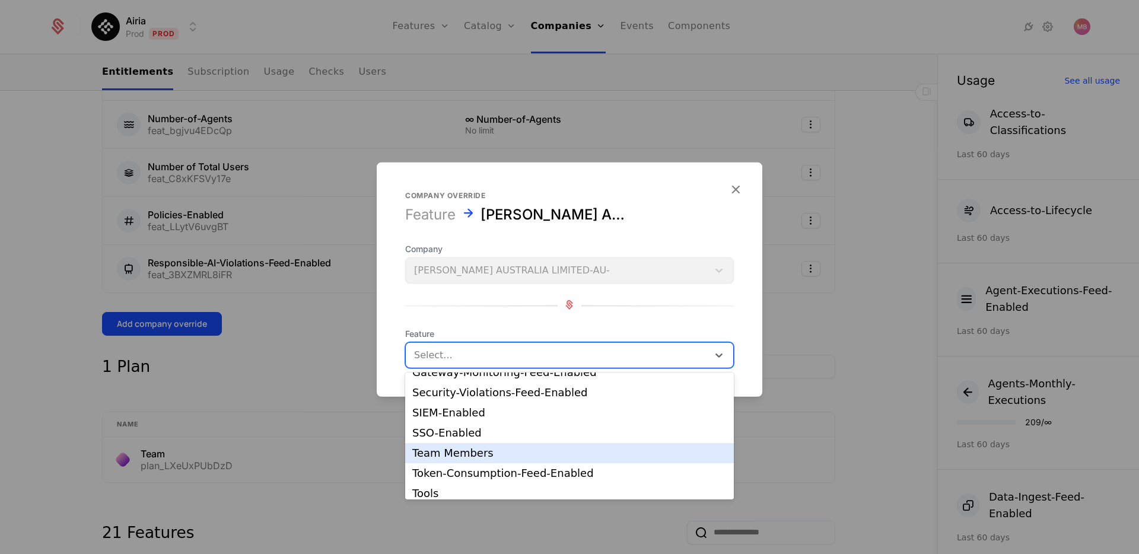
scroll to position [154, 0]
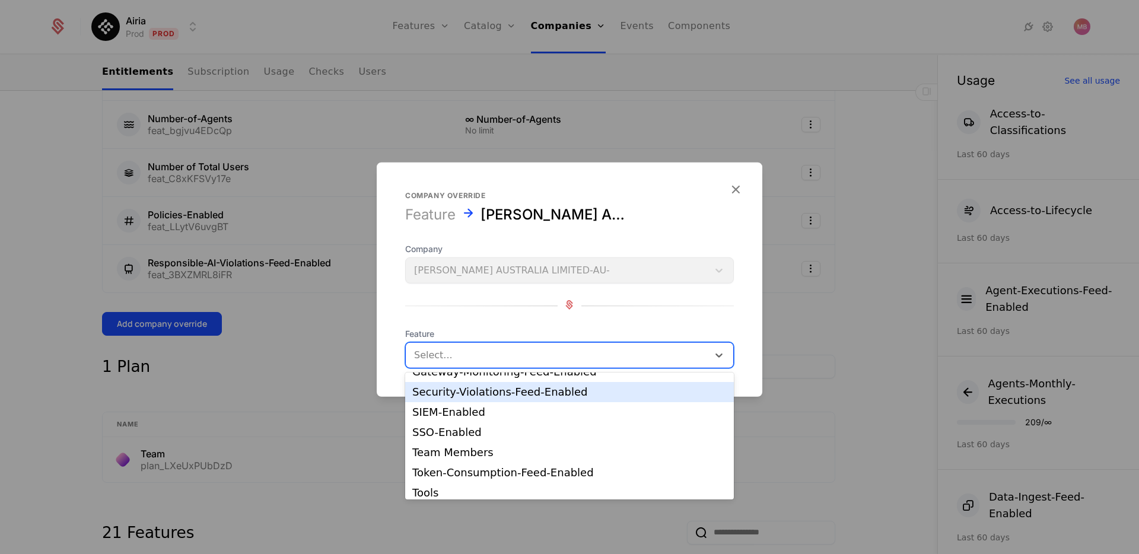
click at [500, 394] on div "Security-Violations-Feed-Enabled" at bounding box center [569, 392] width 315 height 11
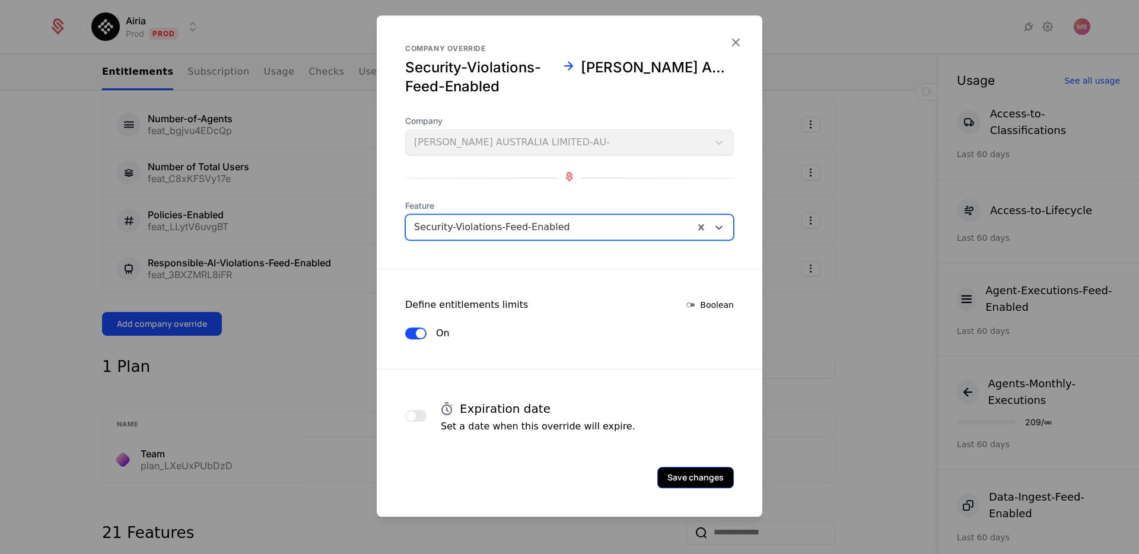
click at [668, 477] on button "Save changes" at bounding box center [696, 477] width 77 height 21
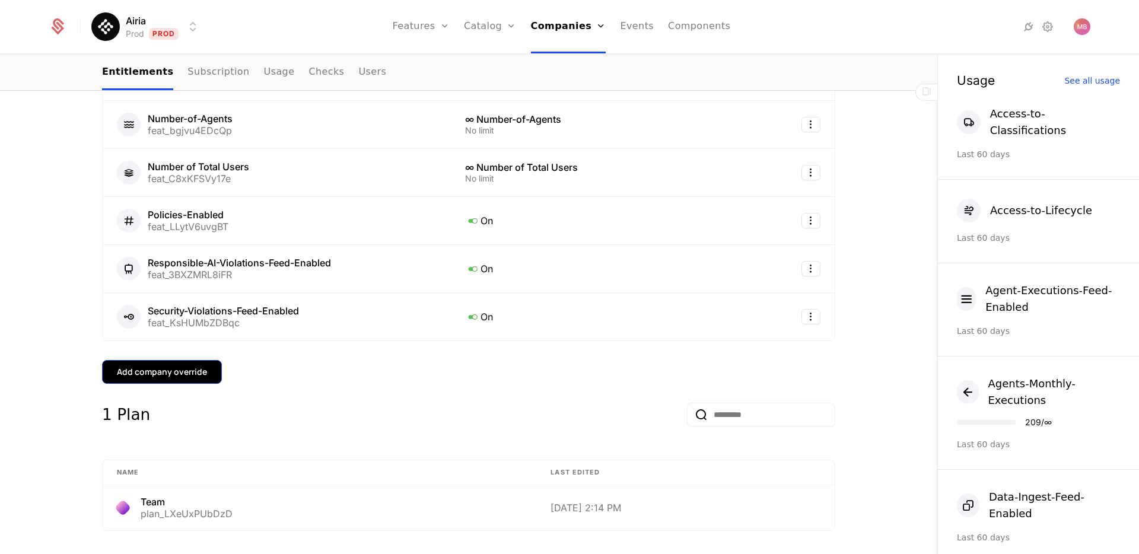
click at [172, 366] on div "Add company override" at bounding box center [162, 372] width 90 height 12
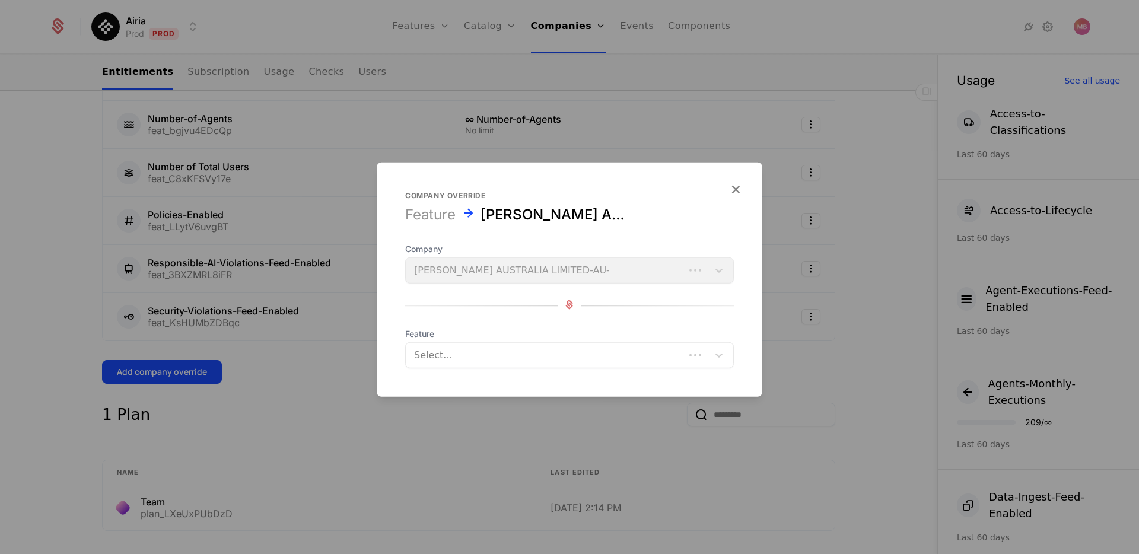
click at [466, 345] on div "Select..." at bounding box center [545, 355] width 279 height 21
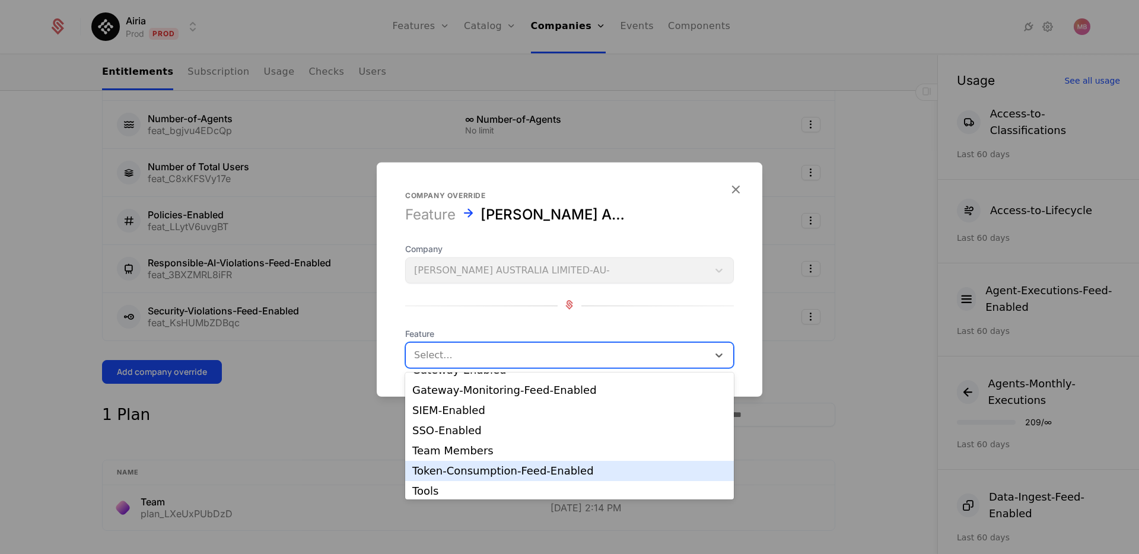
scroll to position [140, 0]
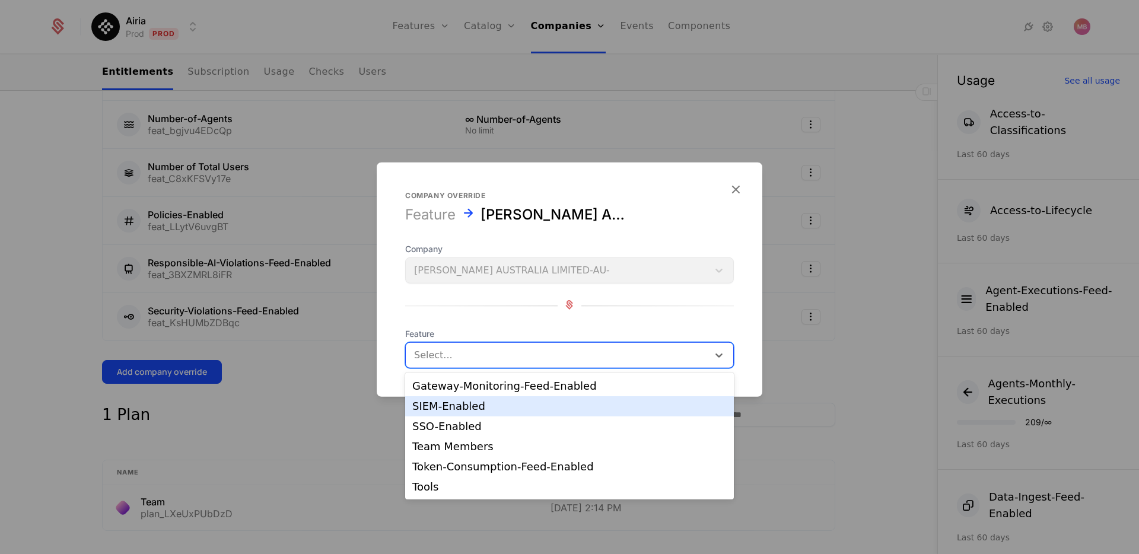
click at [459, 413] on div "SIEM-Enabled" at bounding box center [569, 406] width 329 height 20
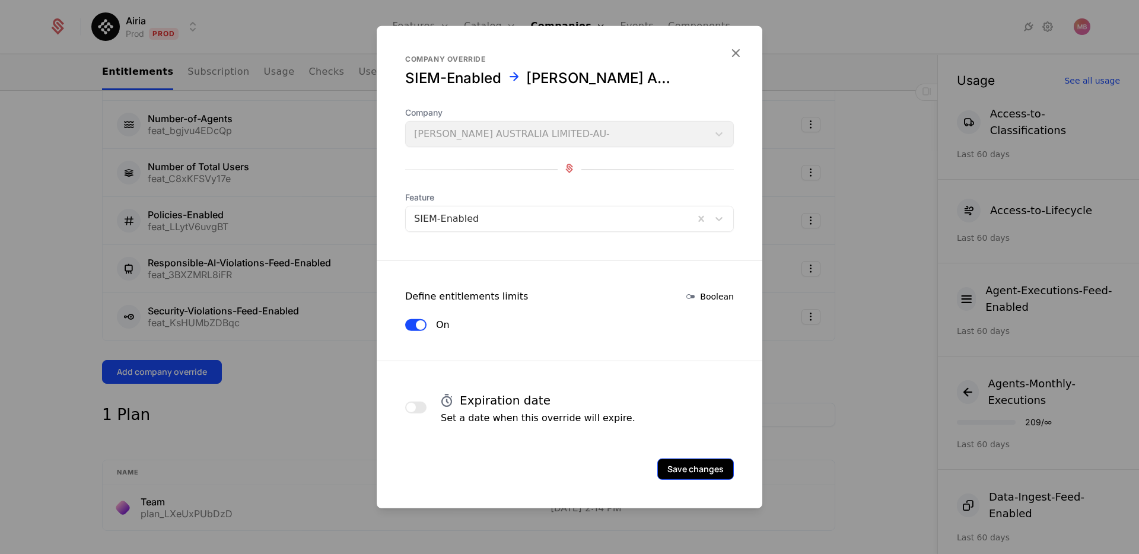
click at [682, 463] on button "Save changes" at bounding box center [696, 469] width 77 height 21
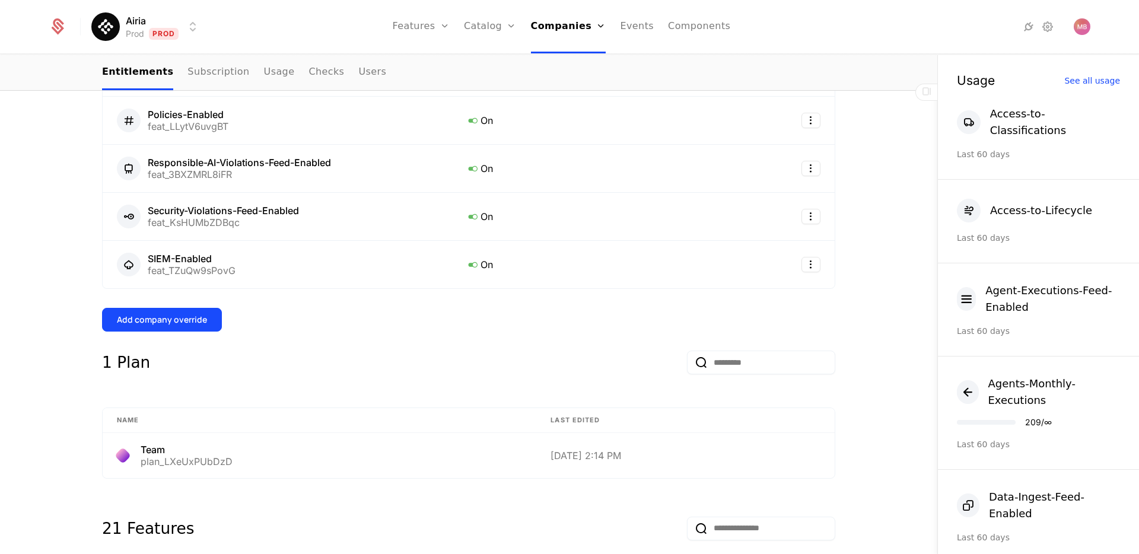
scroll to position [638, 0]
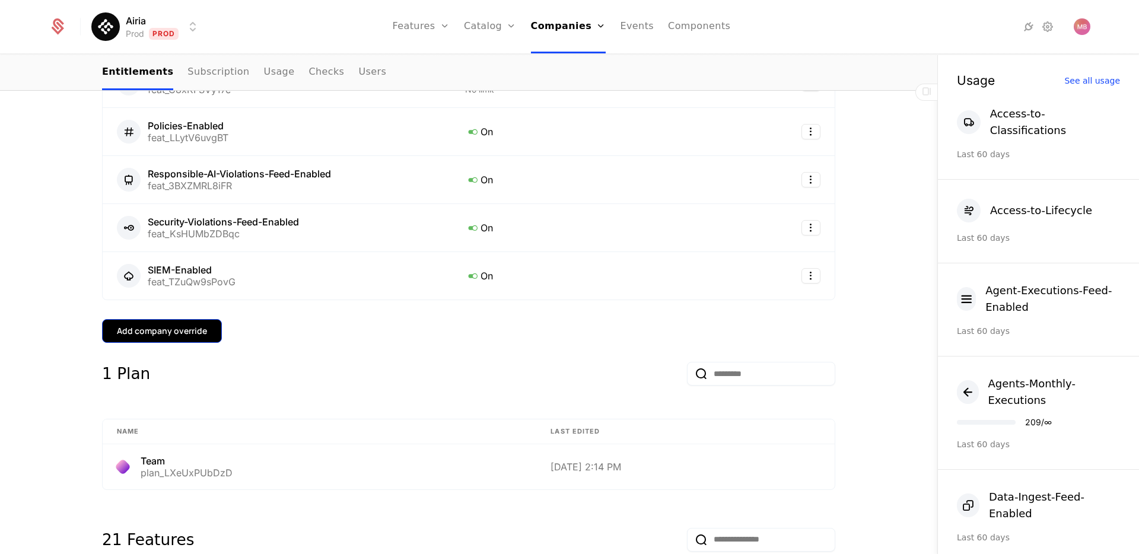
click at [195, 325] on div "Add company override" at bounding box center [162, 331] width 90 height 12
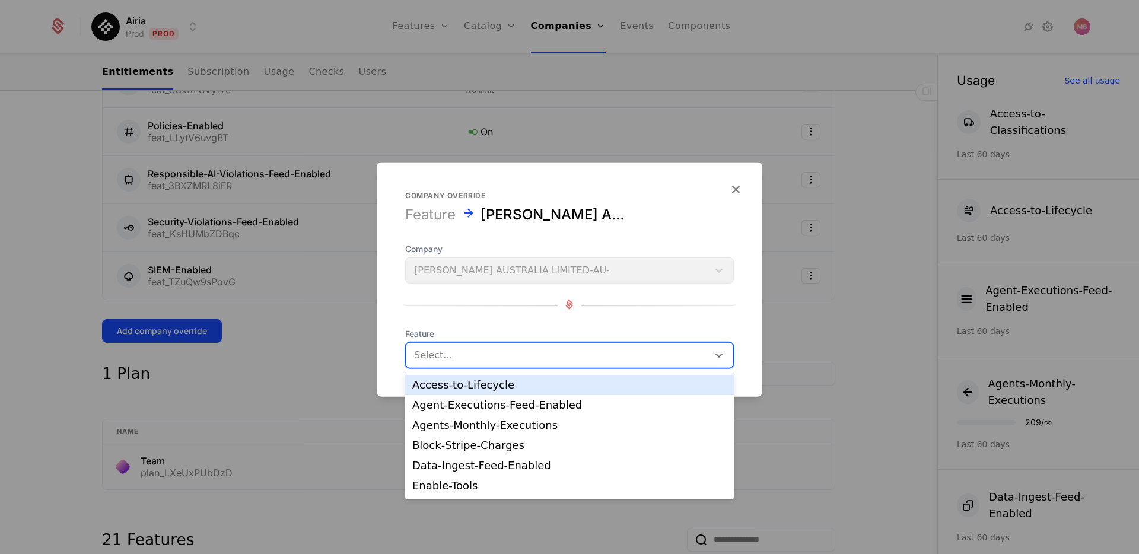
click at [408, 358] on div "Select..." at bounding box center [557, 355] width 303 height 21
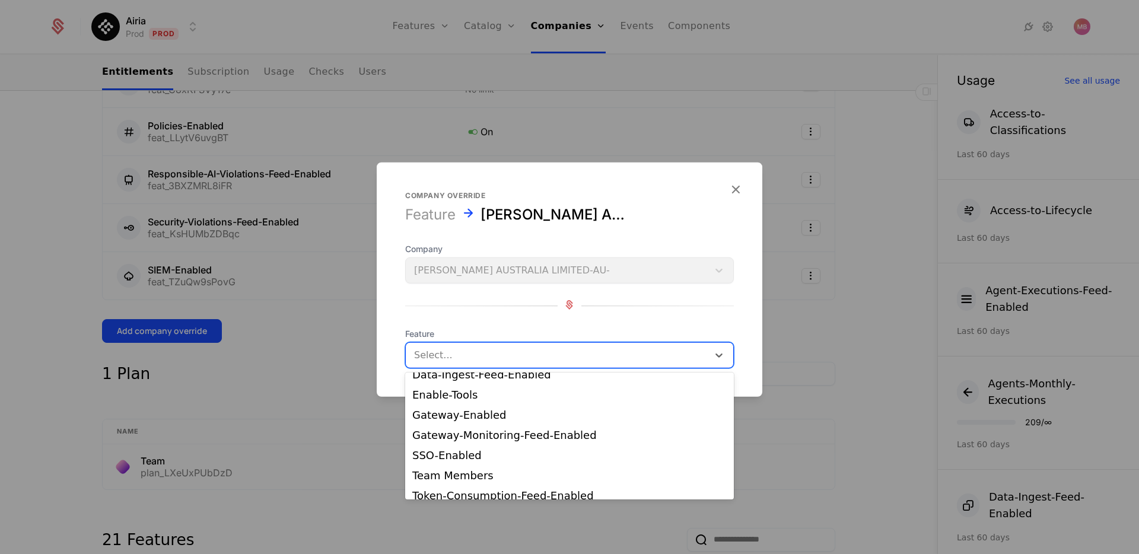
scroll to position [120, 0]
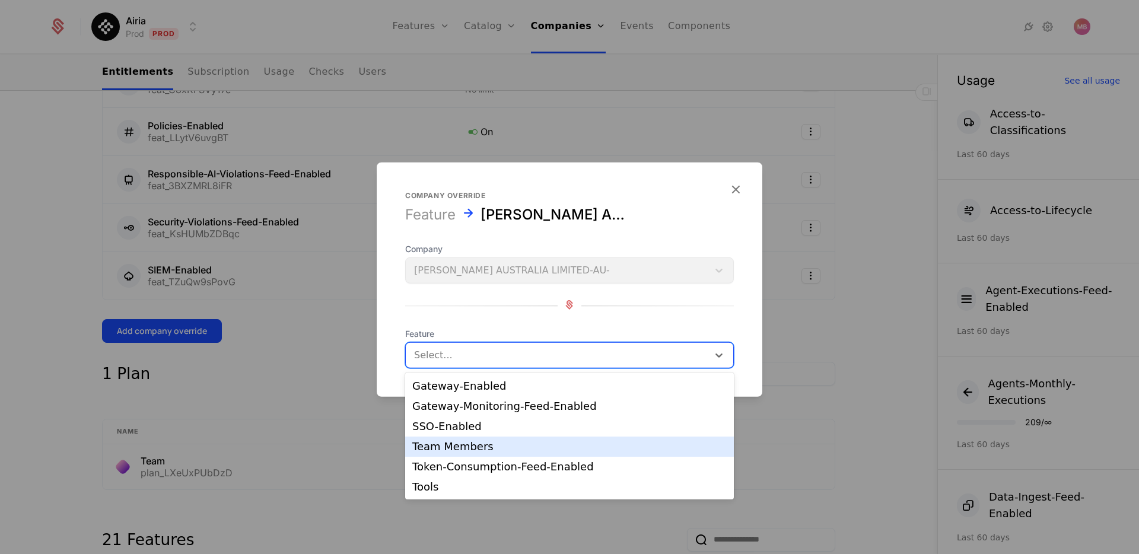
click at [506, 445] on div "Team Members" at bounding box center [569, 447] width 315 height 11
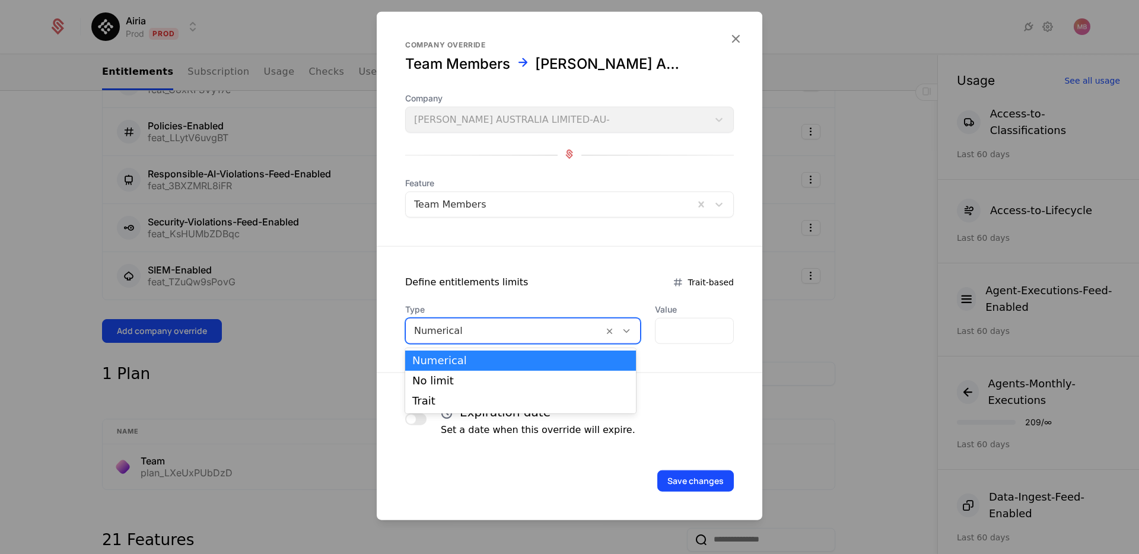
click at [617, 336] on div at bounding box center [627, 331] width 20 height 13
click at [543, 382] on div "No limit" at bounding box center [520, 381] width 217 height 11
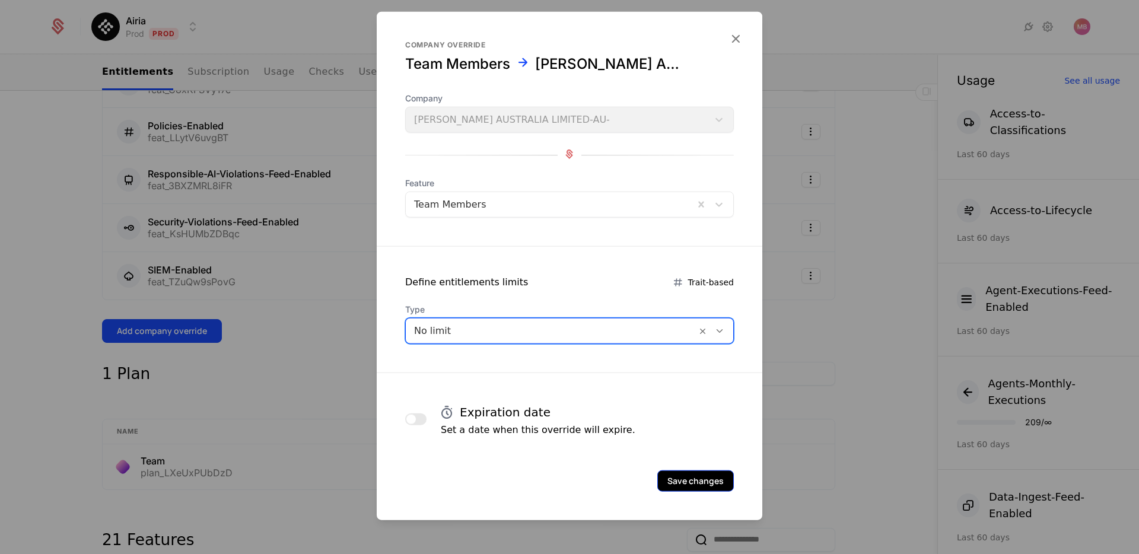
click at [696, 482] on button "Save changes" at bounding box center [696, 481] width 77 height 21
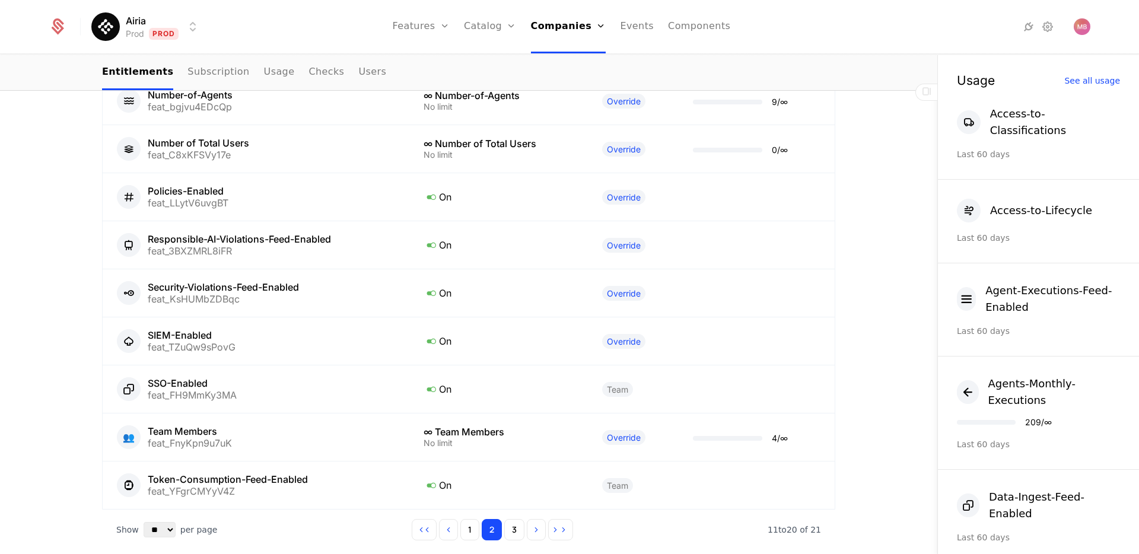
scroll to position [1291, 0]
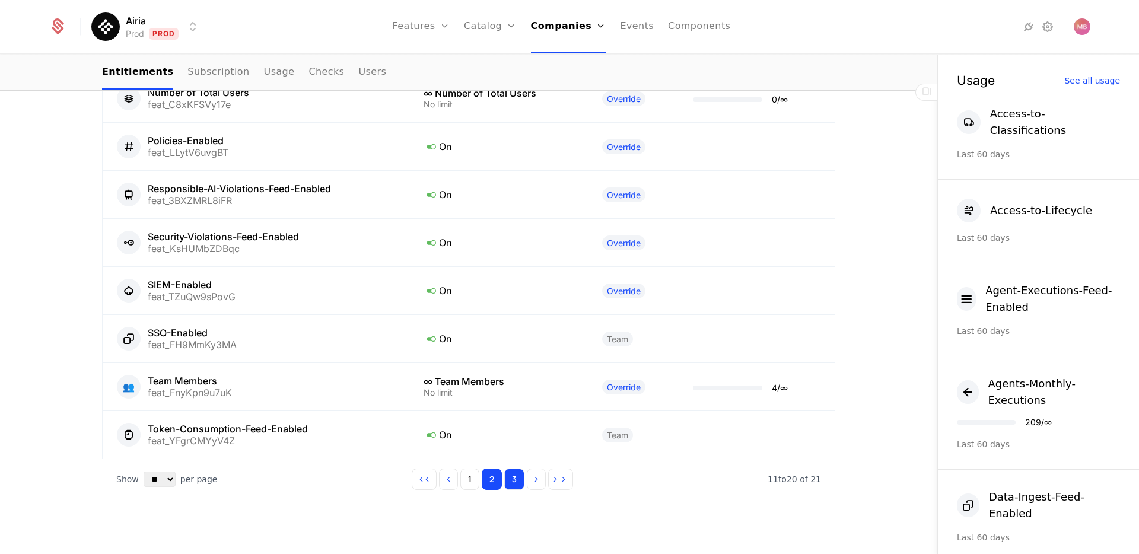
click at [506, 469] on button "3" at bounding box center [514, 479] width 20 height 21
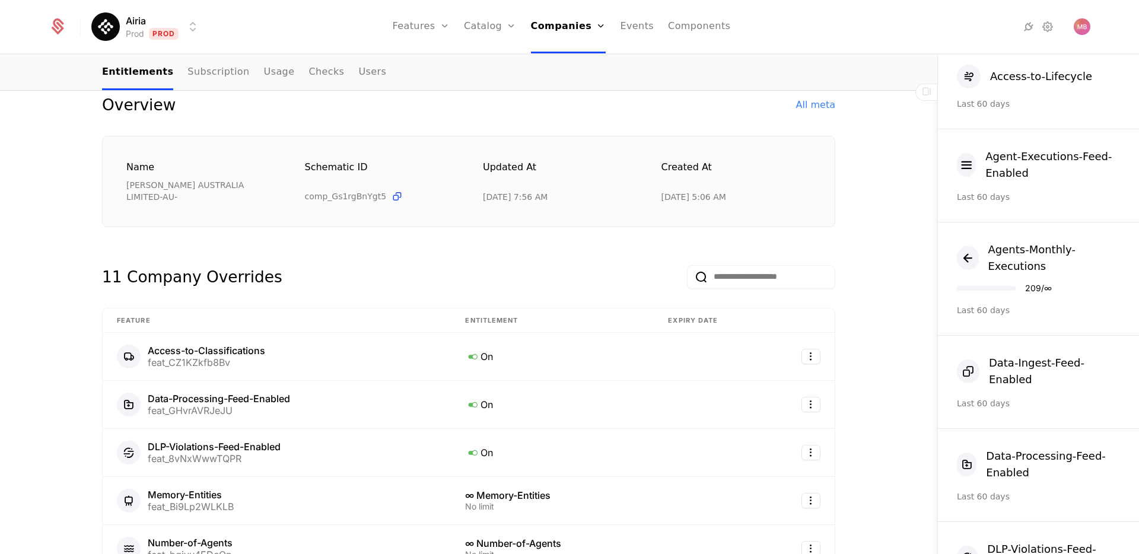
scroll to position [83, 0]
